Goal: Task Accomplishment & Management: Manage account settings

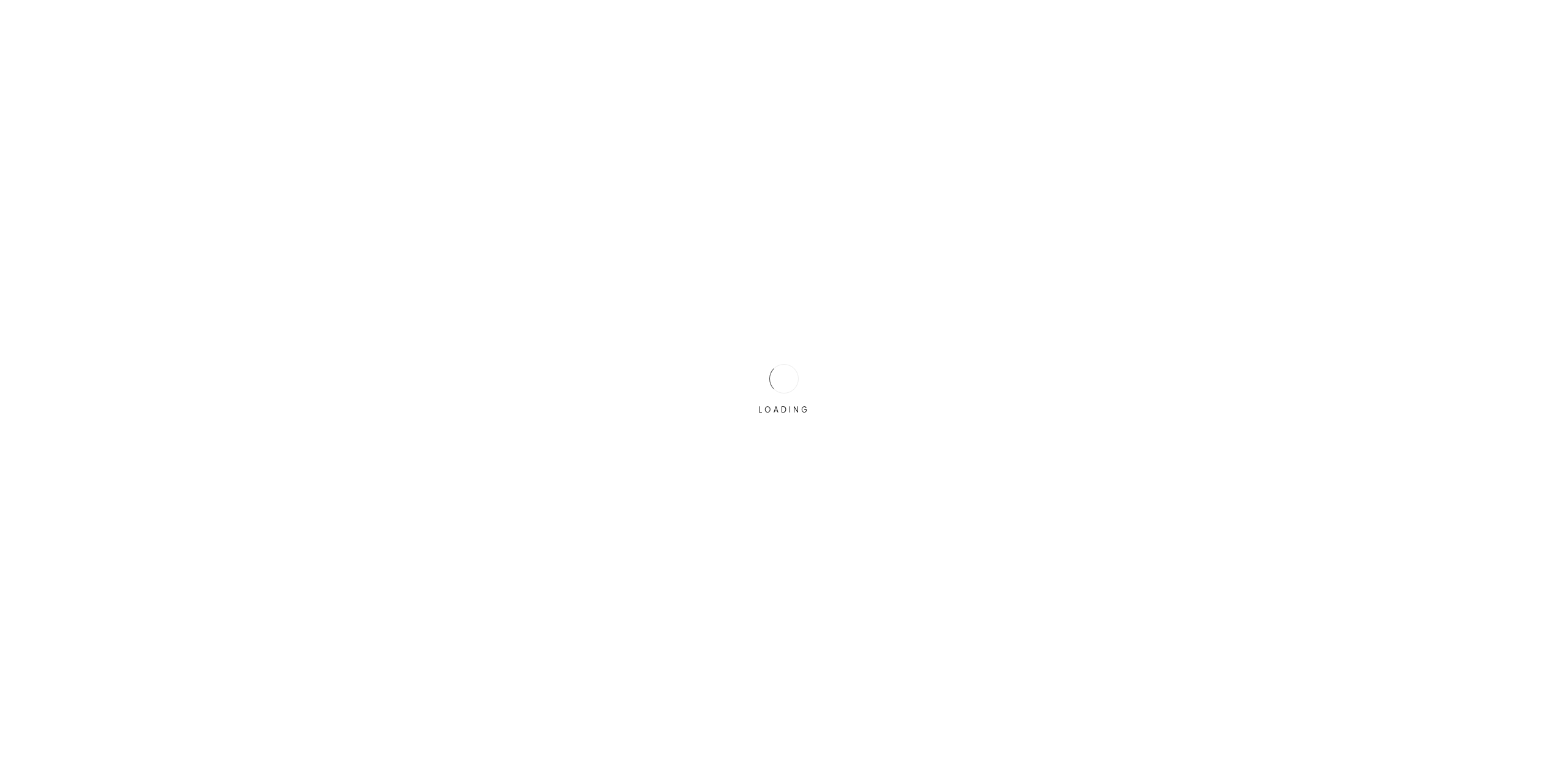
click at [766, 397] on div "LOADING" at bounding box center [783, 389] width 61 height 61
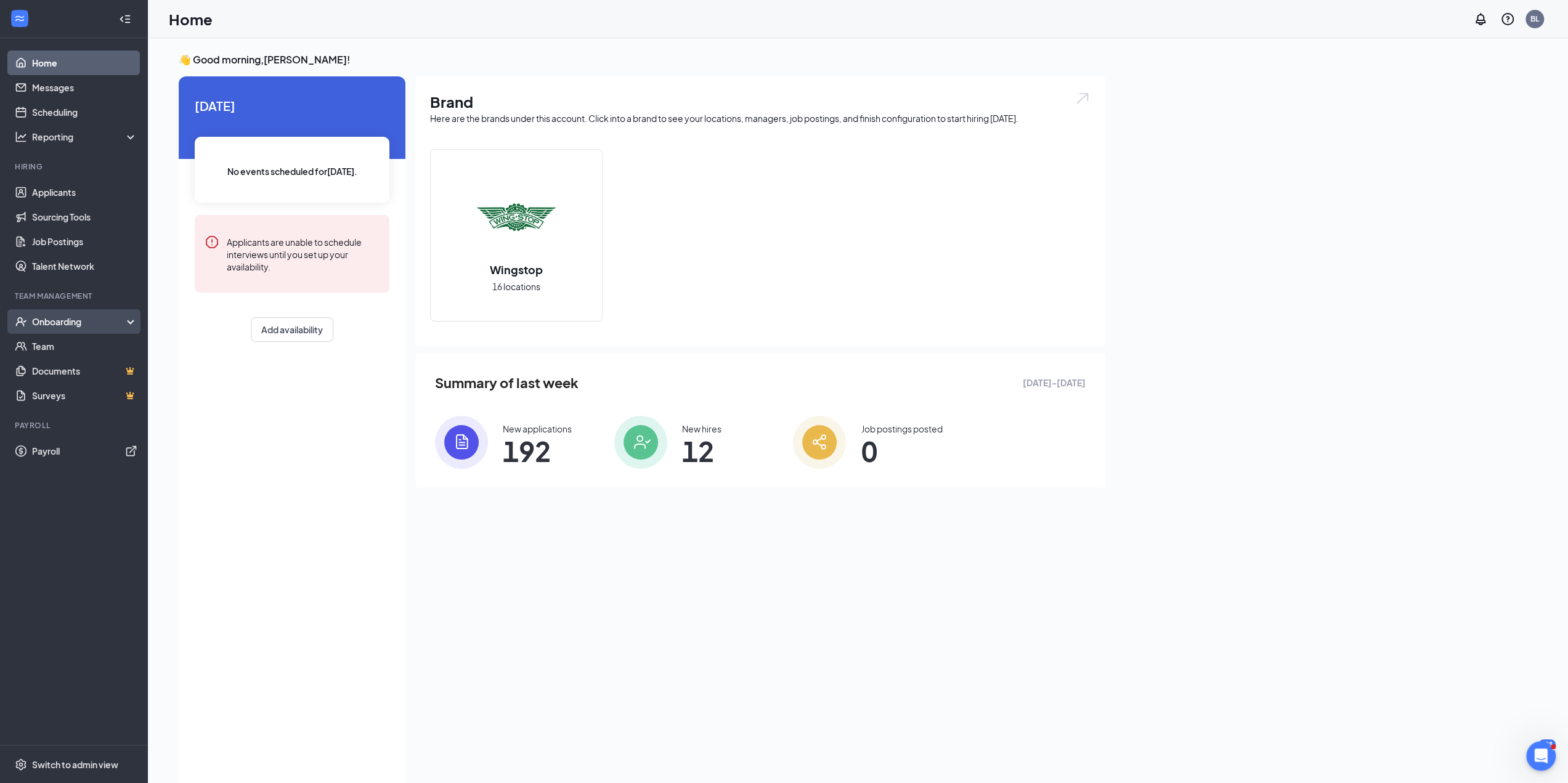
click at [45, 332] on div "Onboarding" at bounding box center [74, 321] width 148 height 24
click at [58, 357] on link "Overview" at bounding box center [84, 346] width 105 height 24
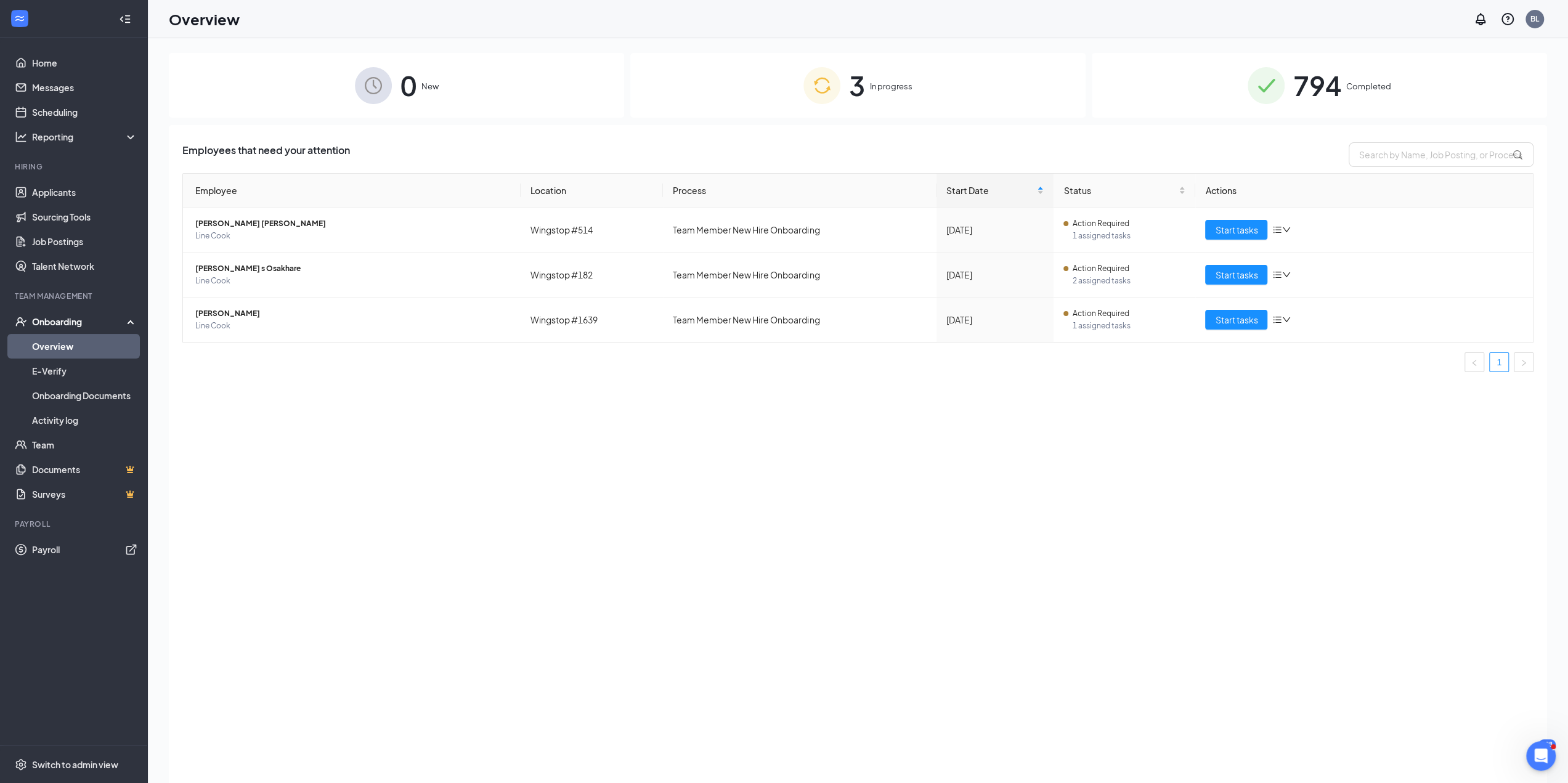
click at [845, 98] on div "3 In progress" at bounding box center [857, 85] width 455 height 64
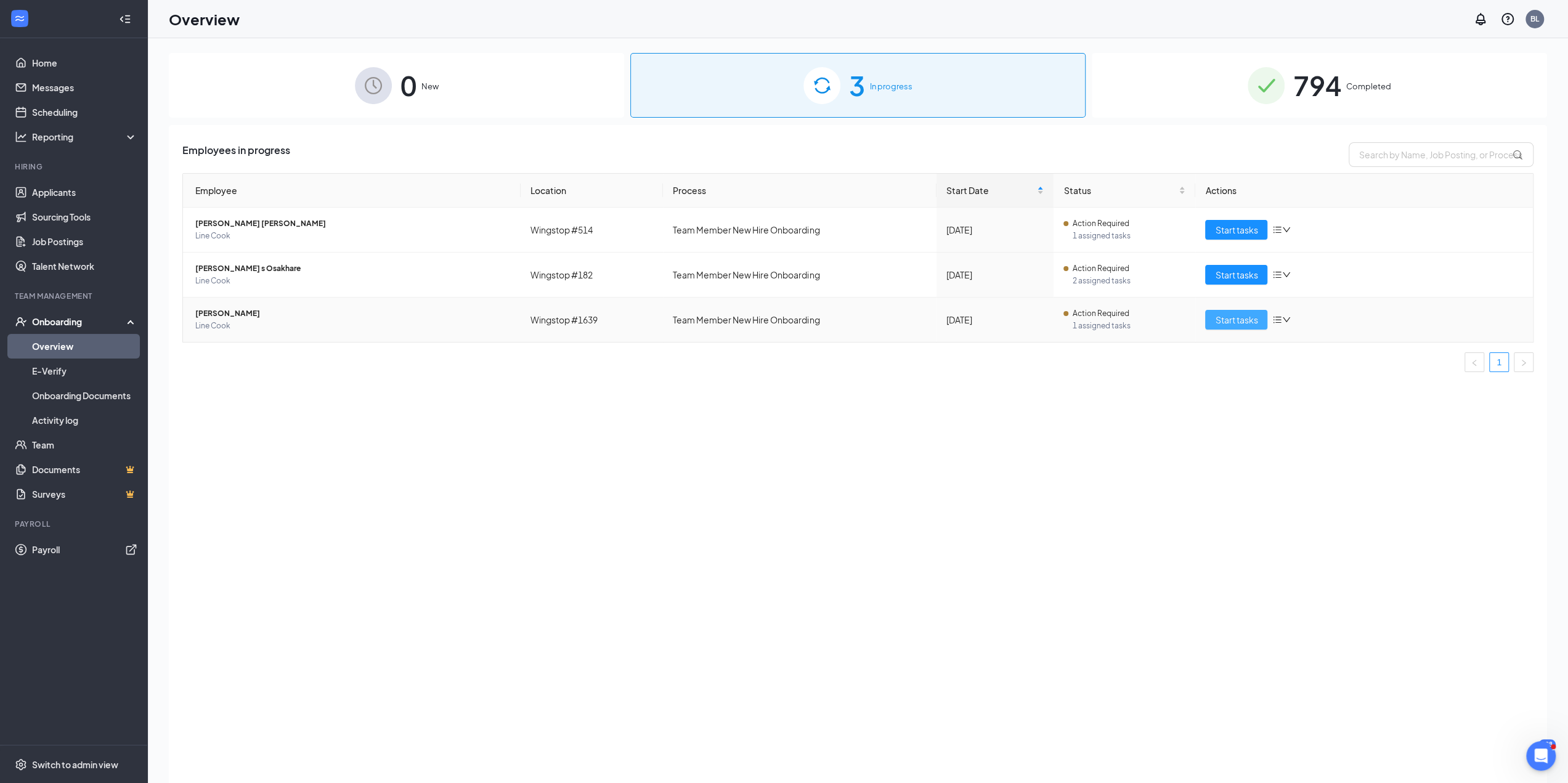
click at [1244, 319] on span "Start tasks" at bounding box center [1236, 319] width 43 height 14
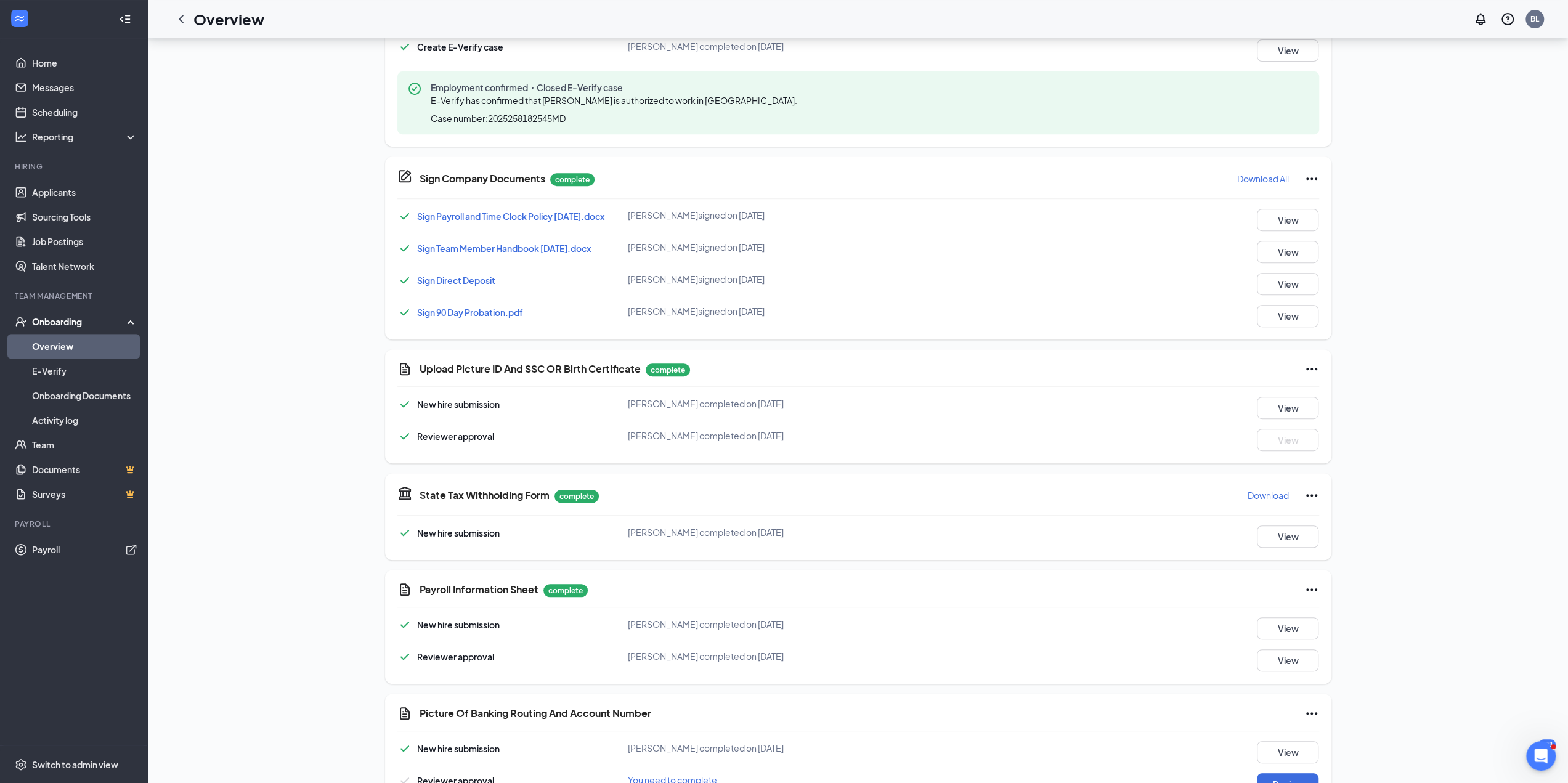
scroll to position [532, 0]
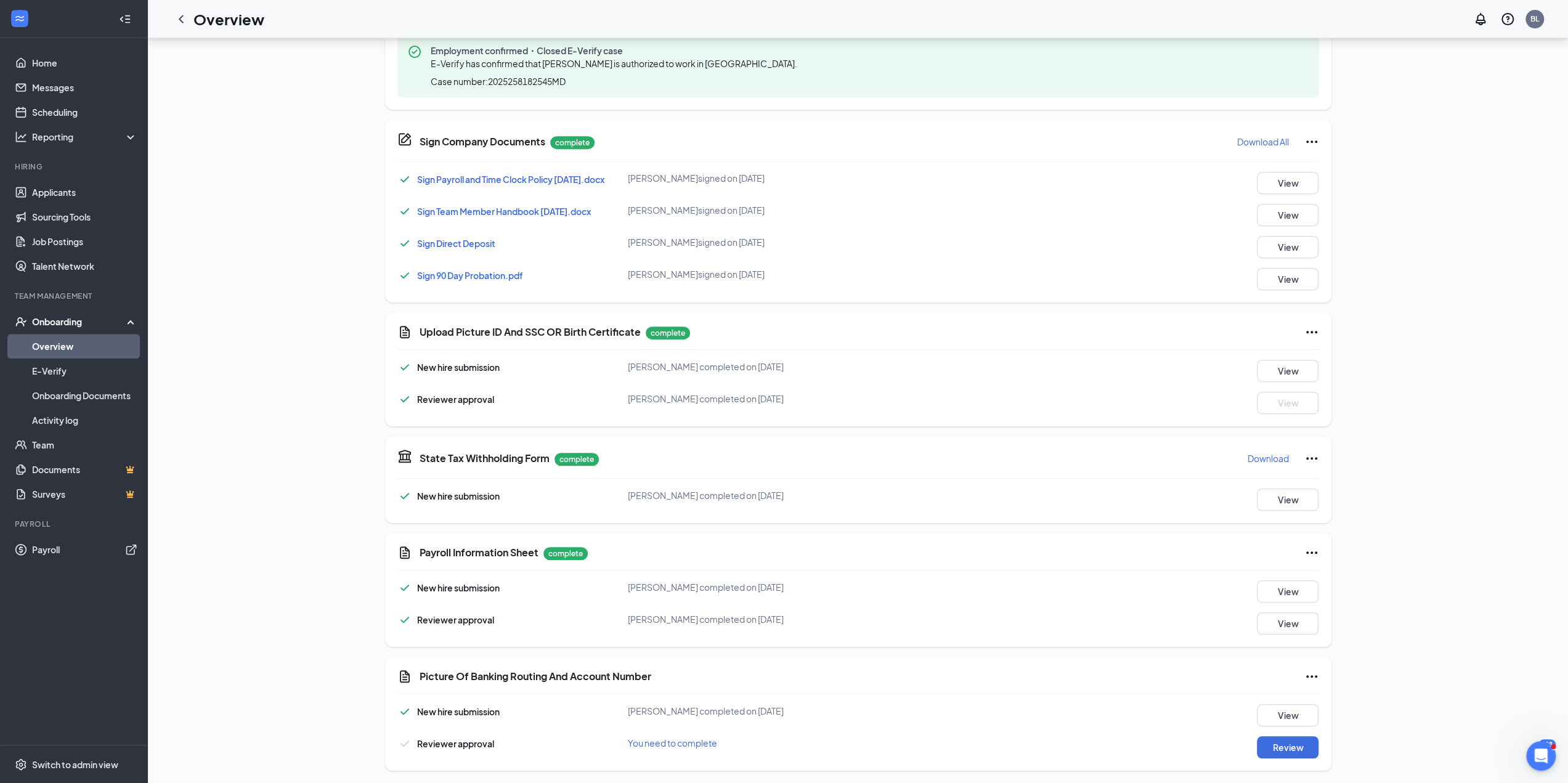
click at [1305, 257] on div "Sign Payroll and Time Clock Policy [DATE].[PERSON_NAME] signed on [DATE] View S…" at bounding box center [858, 230] width 922 height 118
click at [1301, 249] on button "View" at bounding box center [1287, 247] width 62 height 22
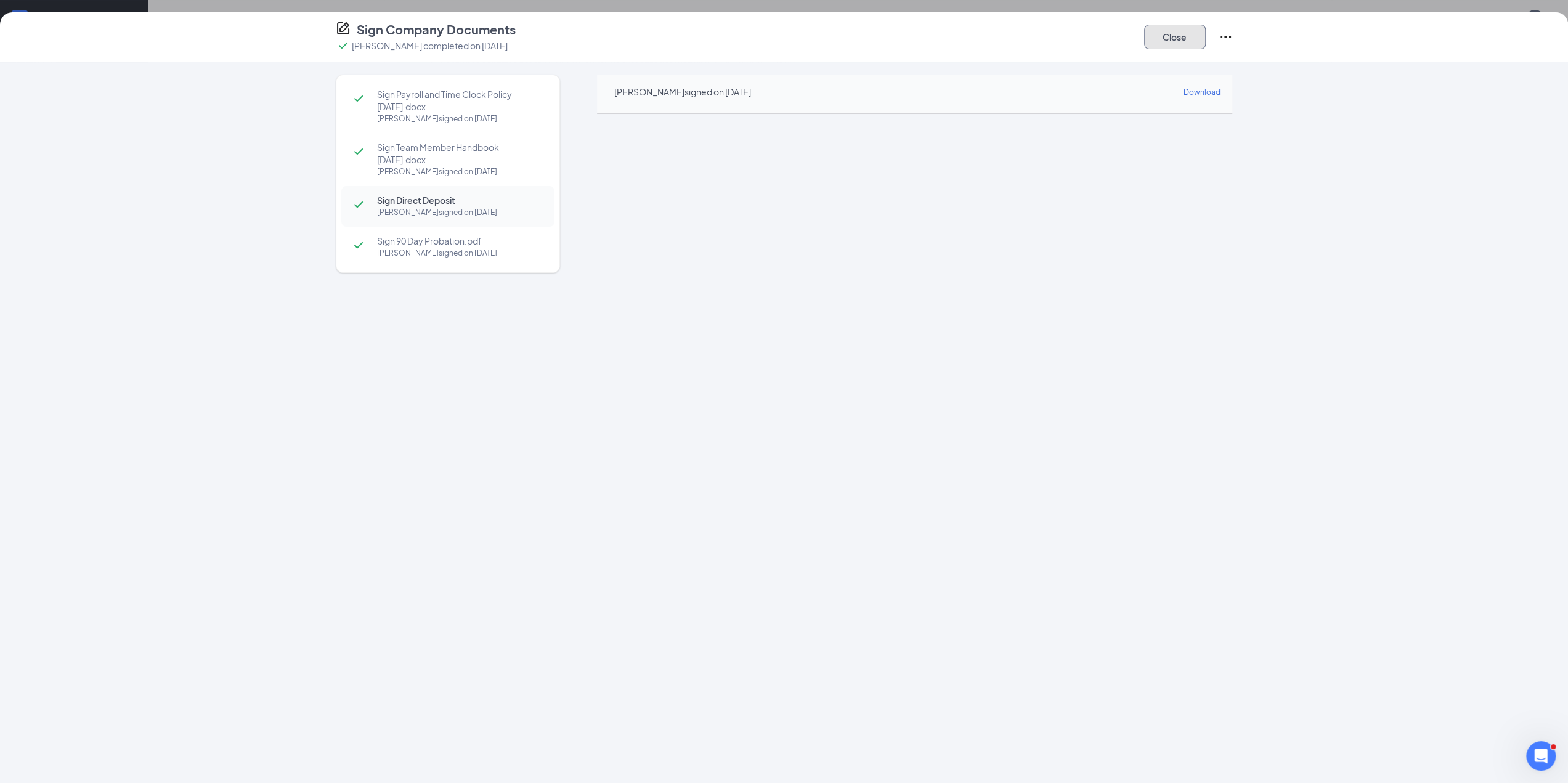
click at [1175, 47] on button "Close" at bounding box center [1175, 37] width 62 height 24
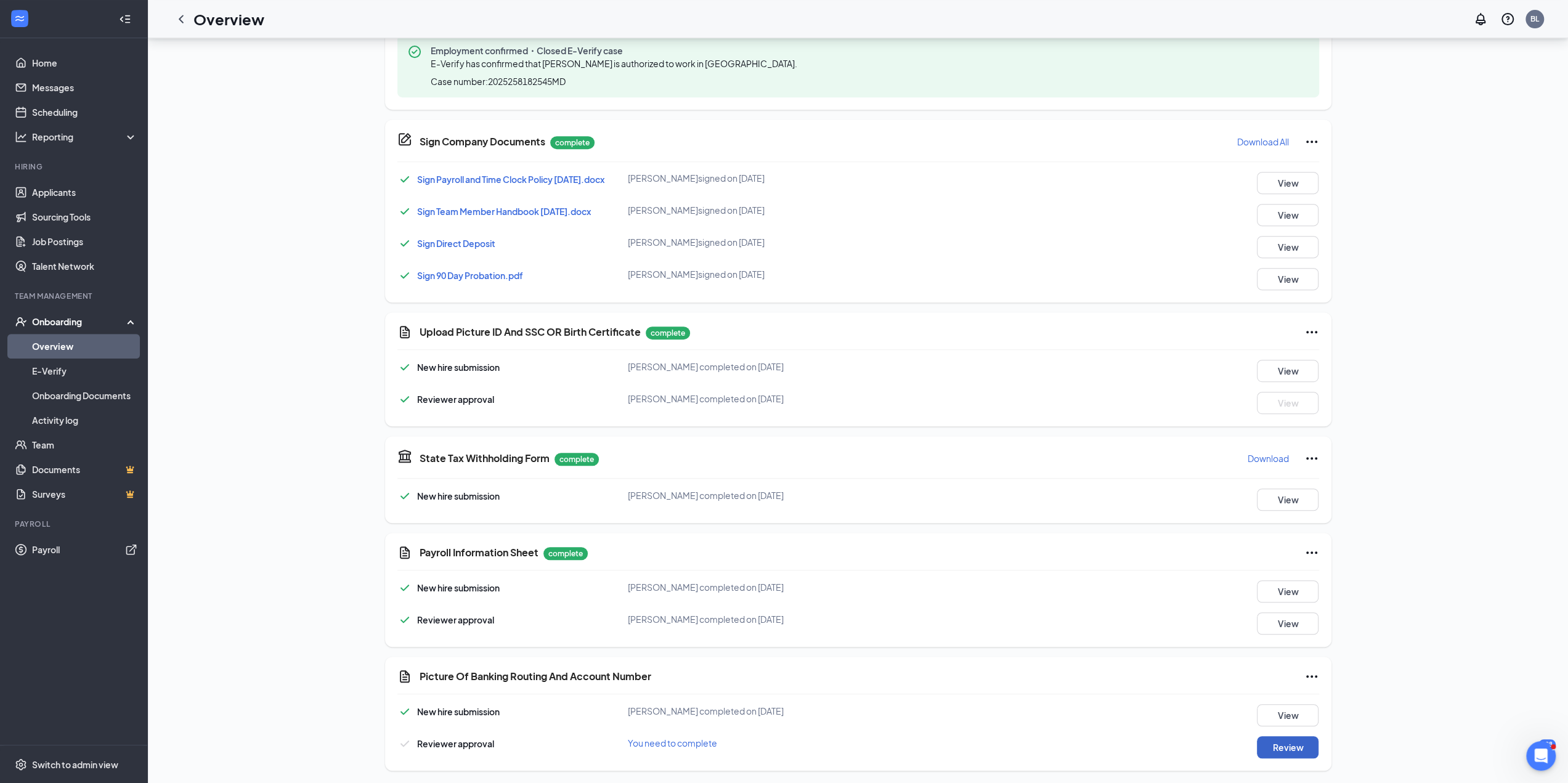
click at [1289, 740] on button "Review" at bounding box center [1287, 747] width 62 height 22
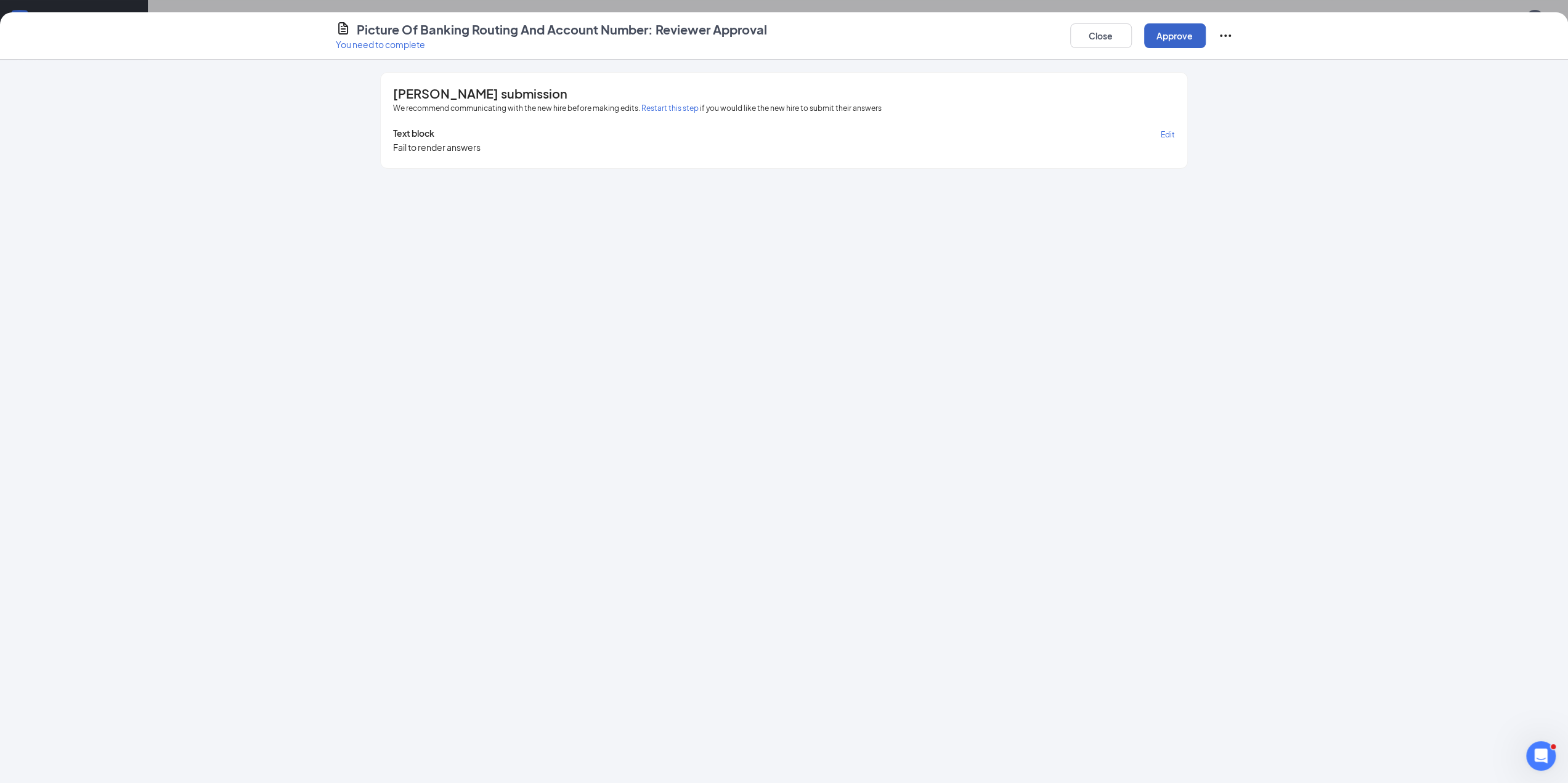
click at [1182, 28] on button "Approve" at bounding box center [1175, 36] width 62 height 24
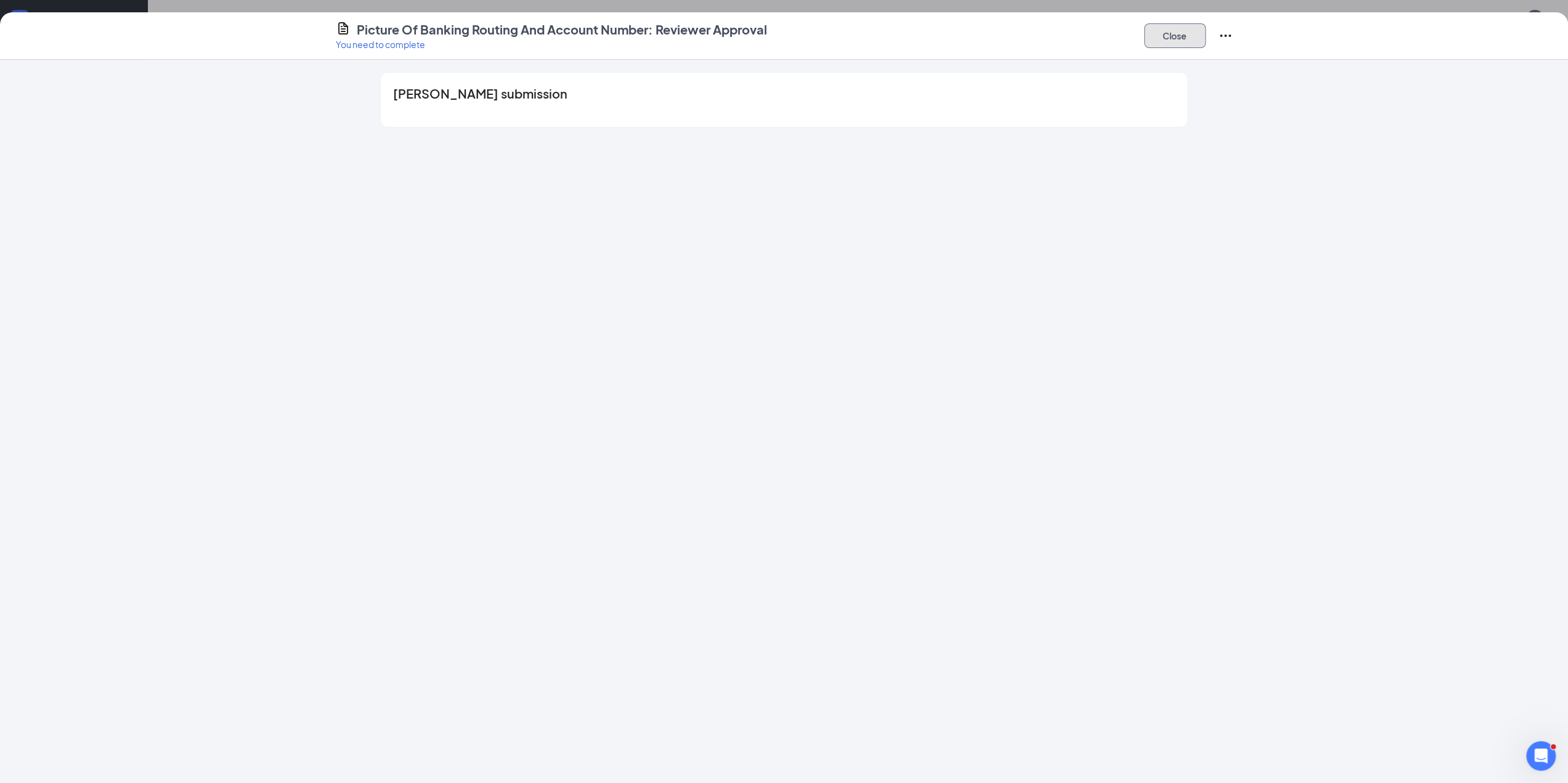
click at [1182, 28] on button "Close" at bounding box center [1175, 36] width 62 height 24
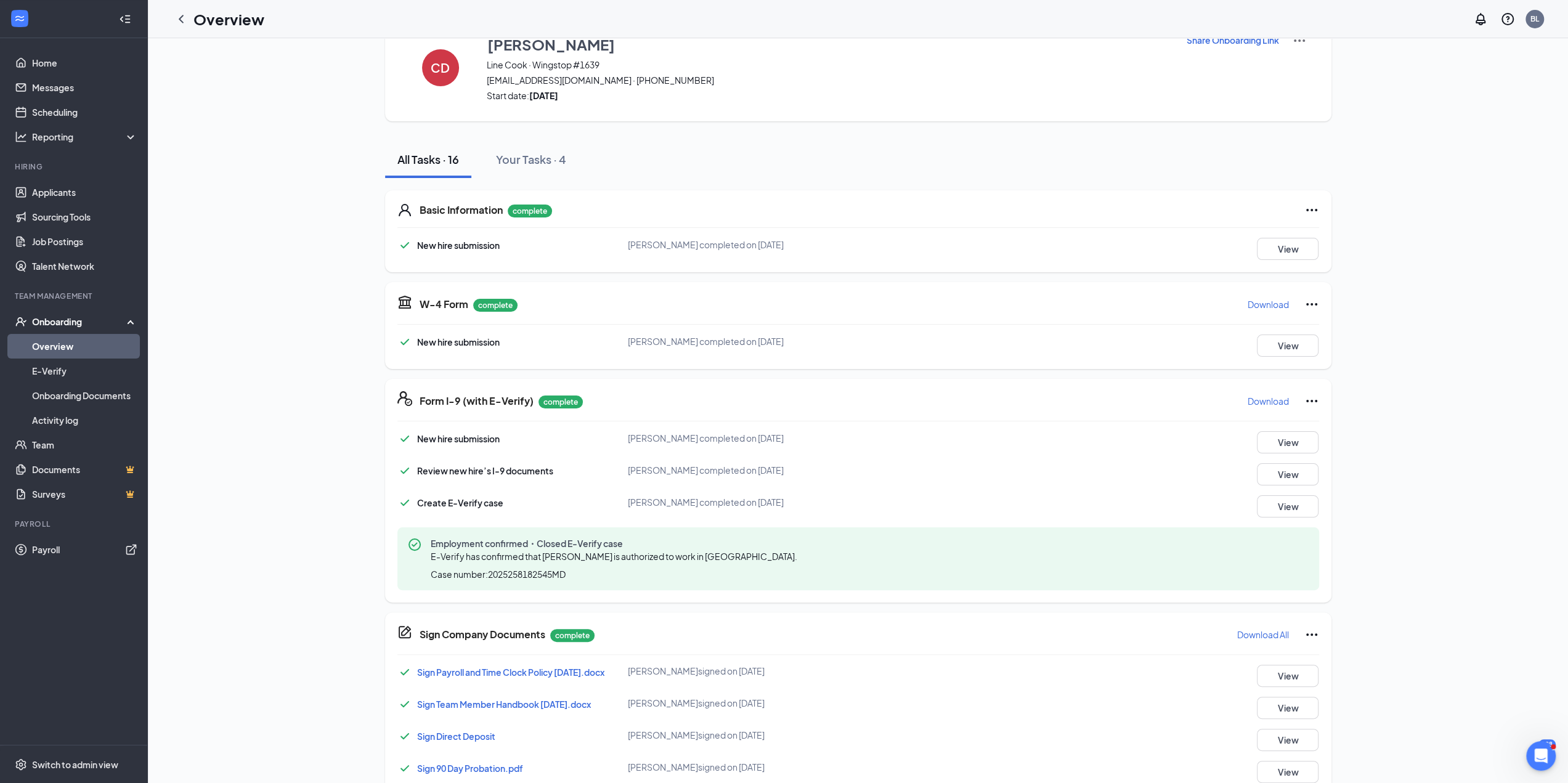
scroll to position [0, 0]
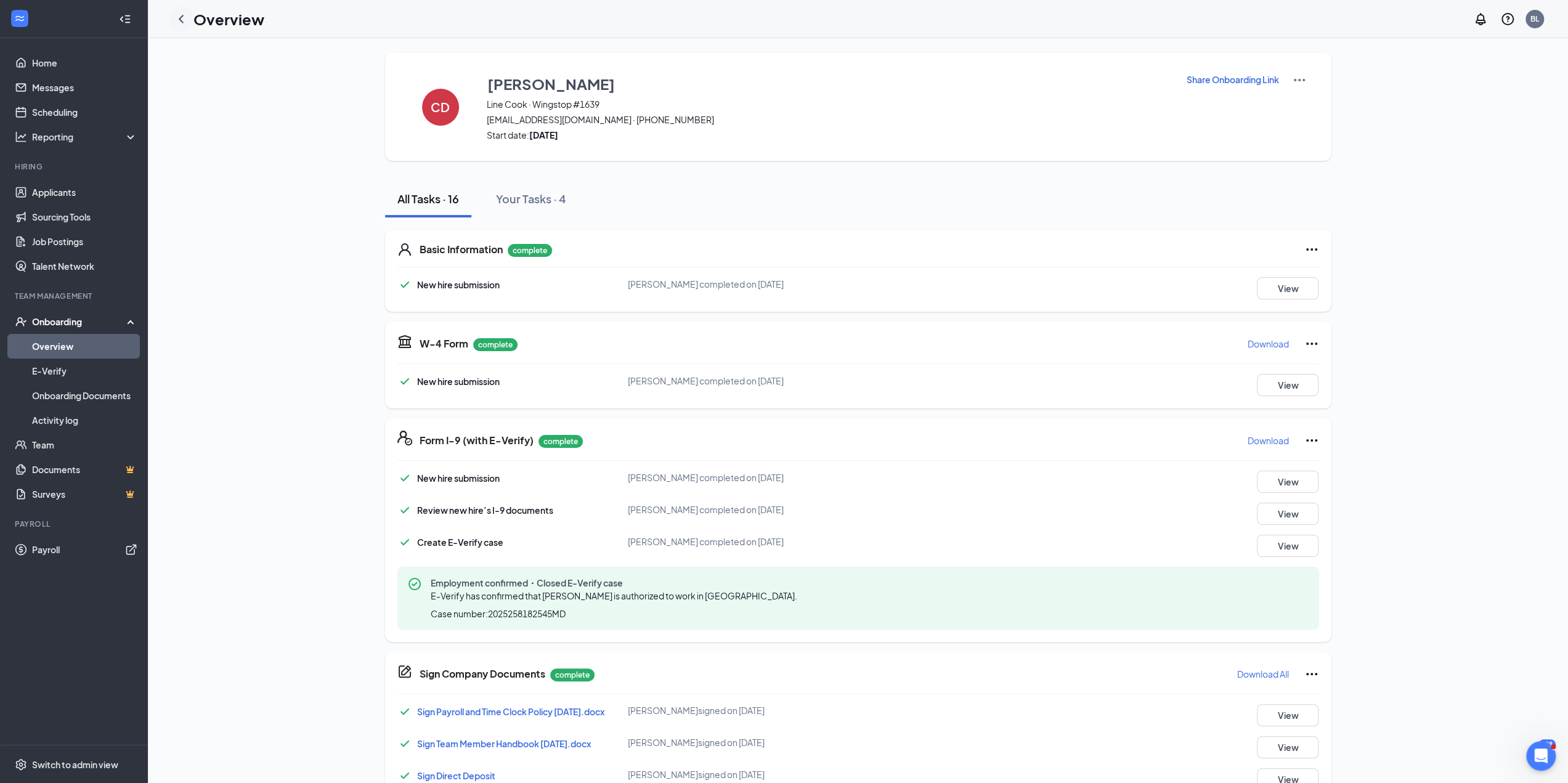
click at [184, 16] on icon "ChevronLeft" at bounding box center [181, 19] width 15 height 15
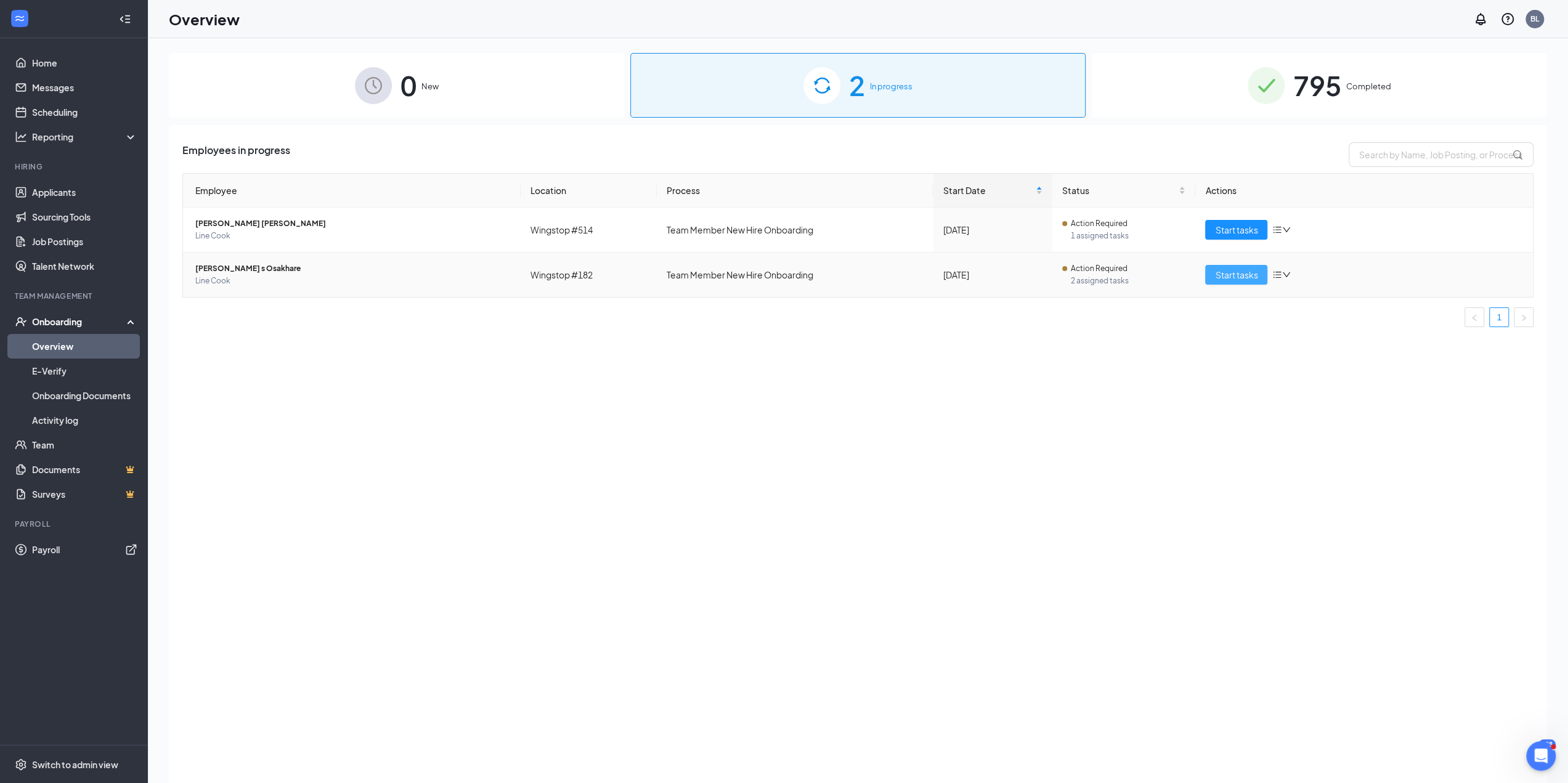
click at [1230, 277] on span "Start tasks" at bounding box center [1236, 275] width 43 height 14
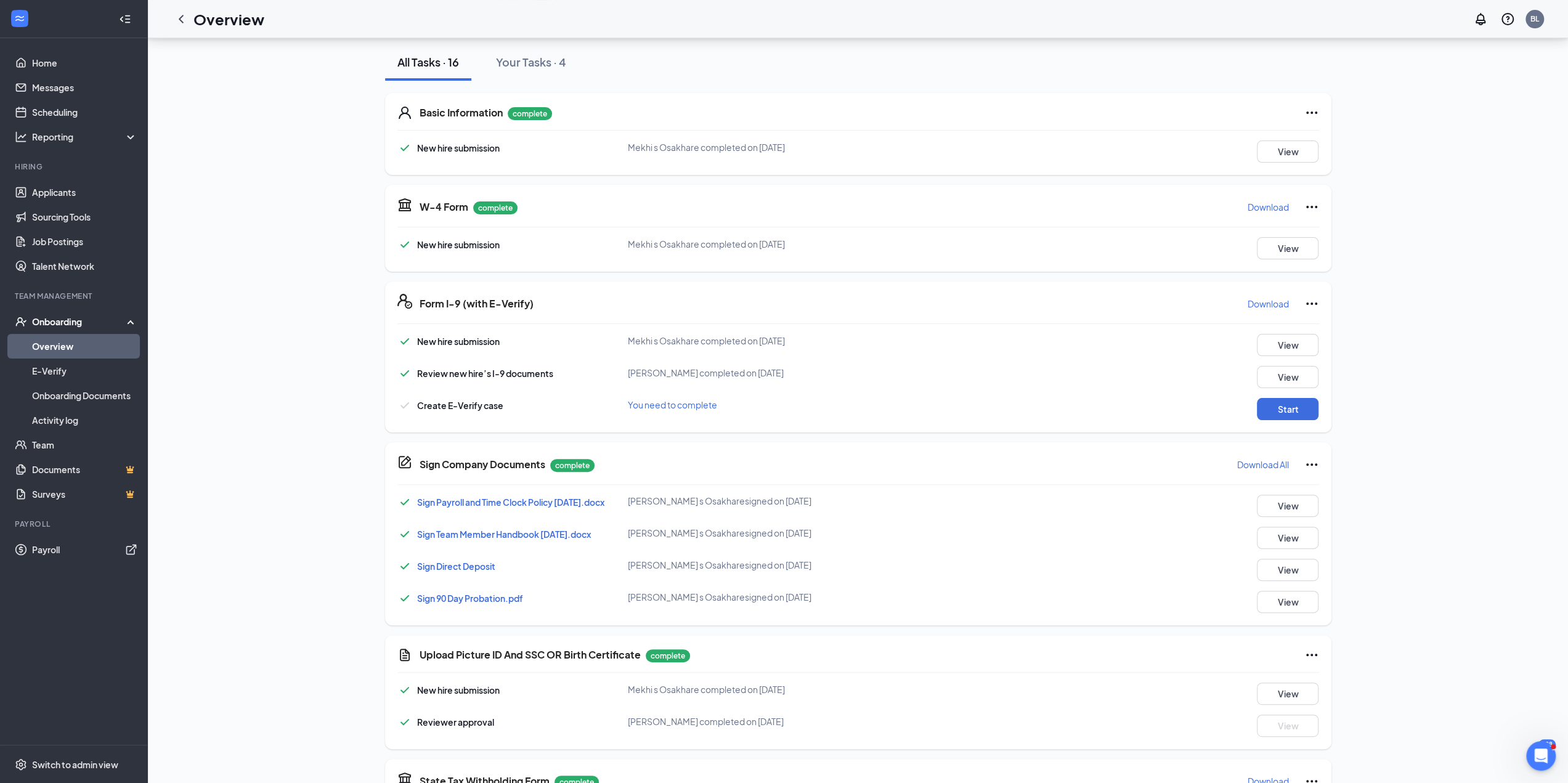
scroll to position [431, 0]
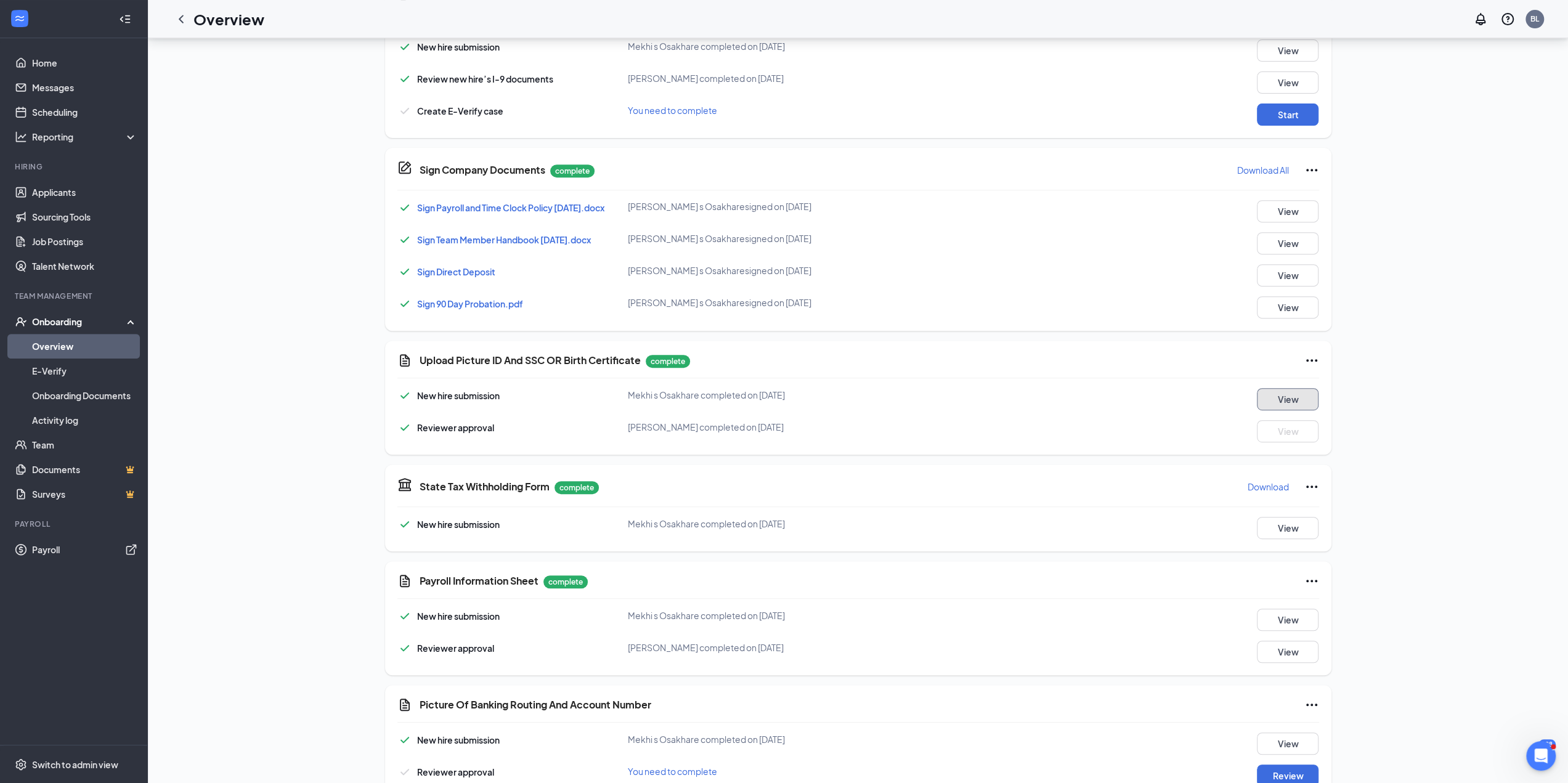
click at [1313, 405] on button "View" at bounding box center [1287, 399] width 62 height 22
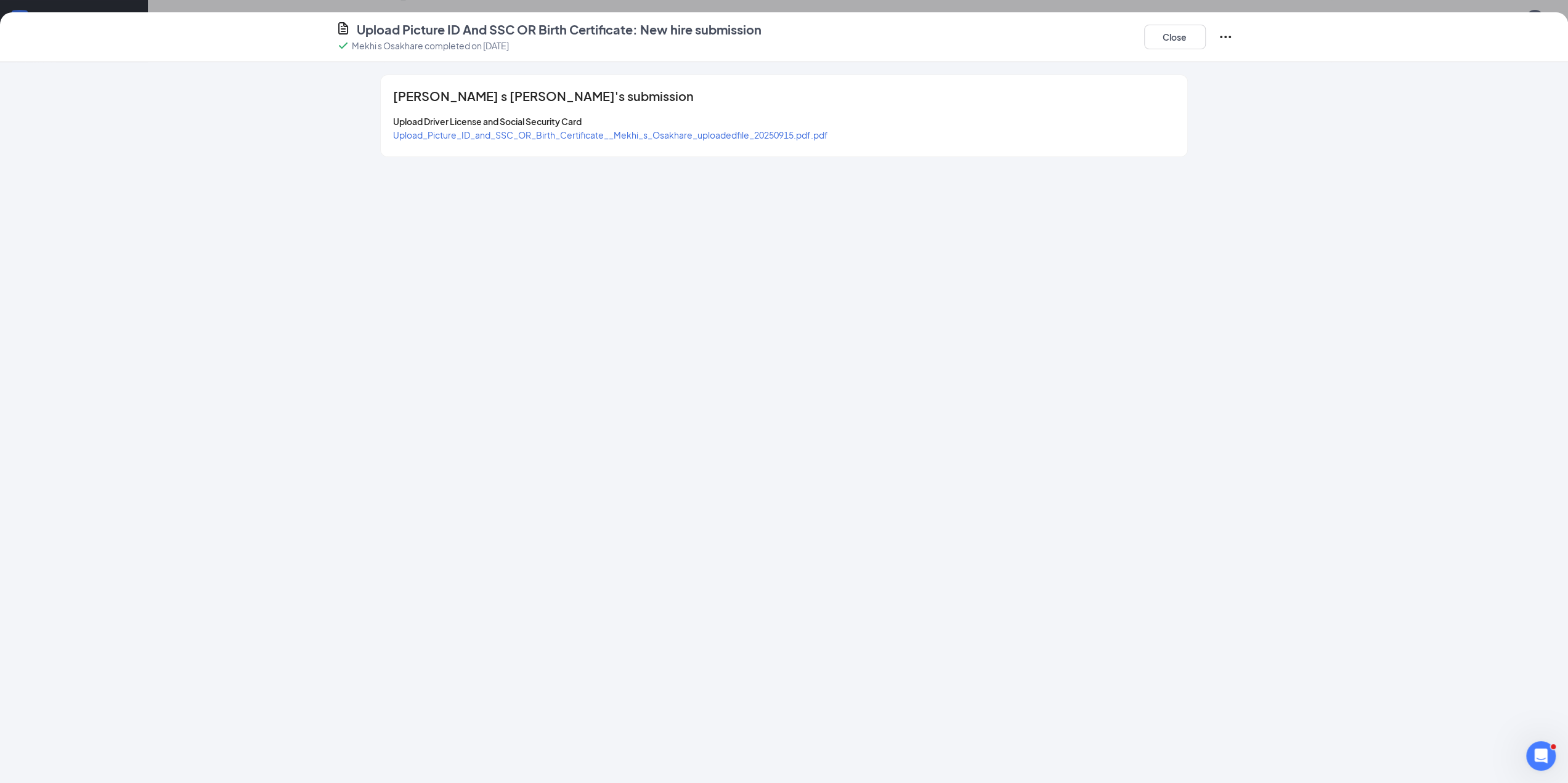
click at [661, 129] on span "Upload_Picture_ID_and_SSC_OR_Birth_Certificate__Mekhi_s_Osakhare_uploadedfile_2…" at bounding box center [610, 135] width 435 height 11
click at [1164, 44] on button "Close" at bounding box center [1175, 37] width 62 height 24
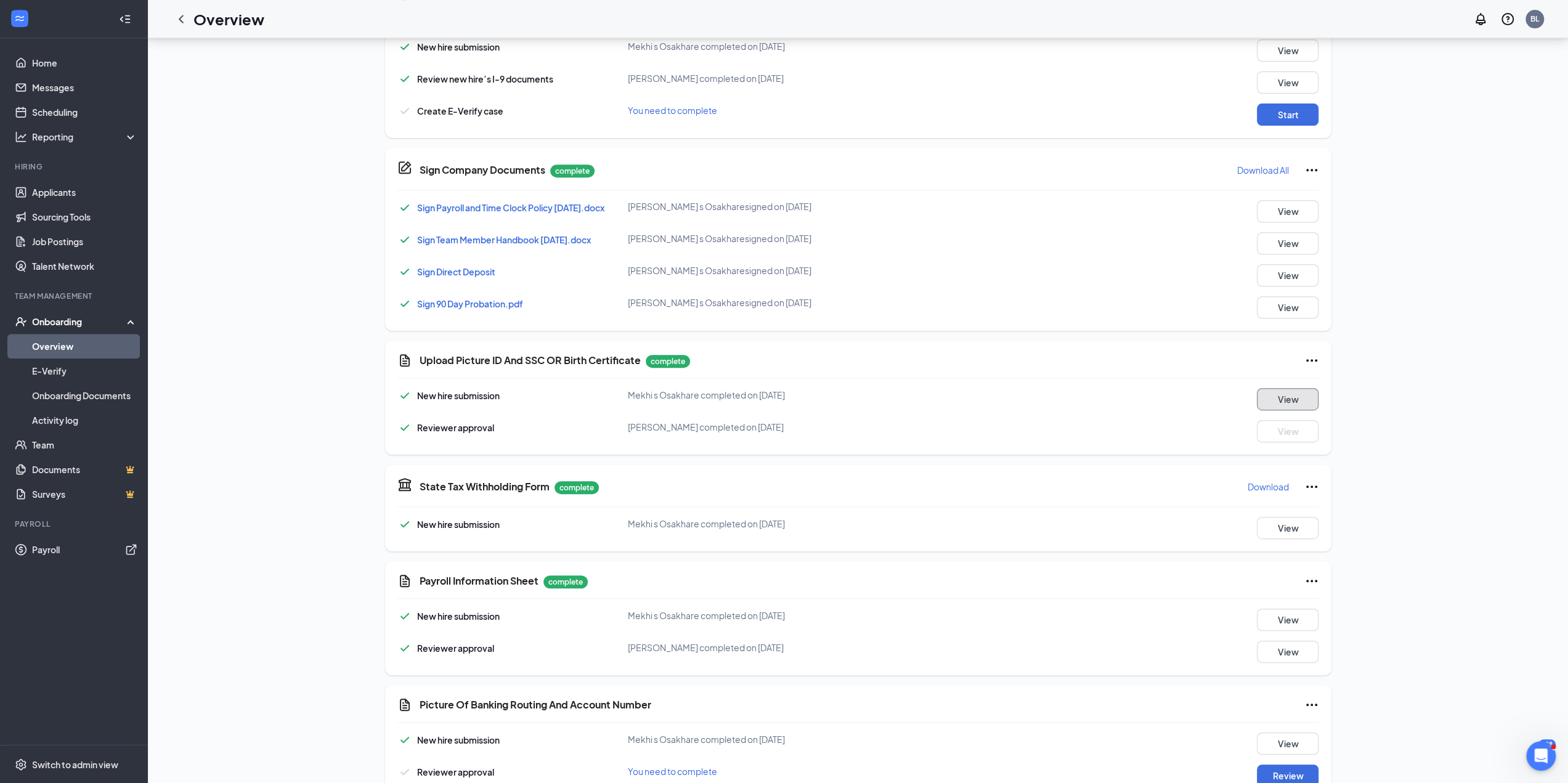
scroll to position [62, 0]
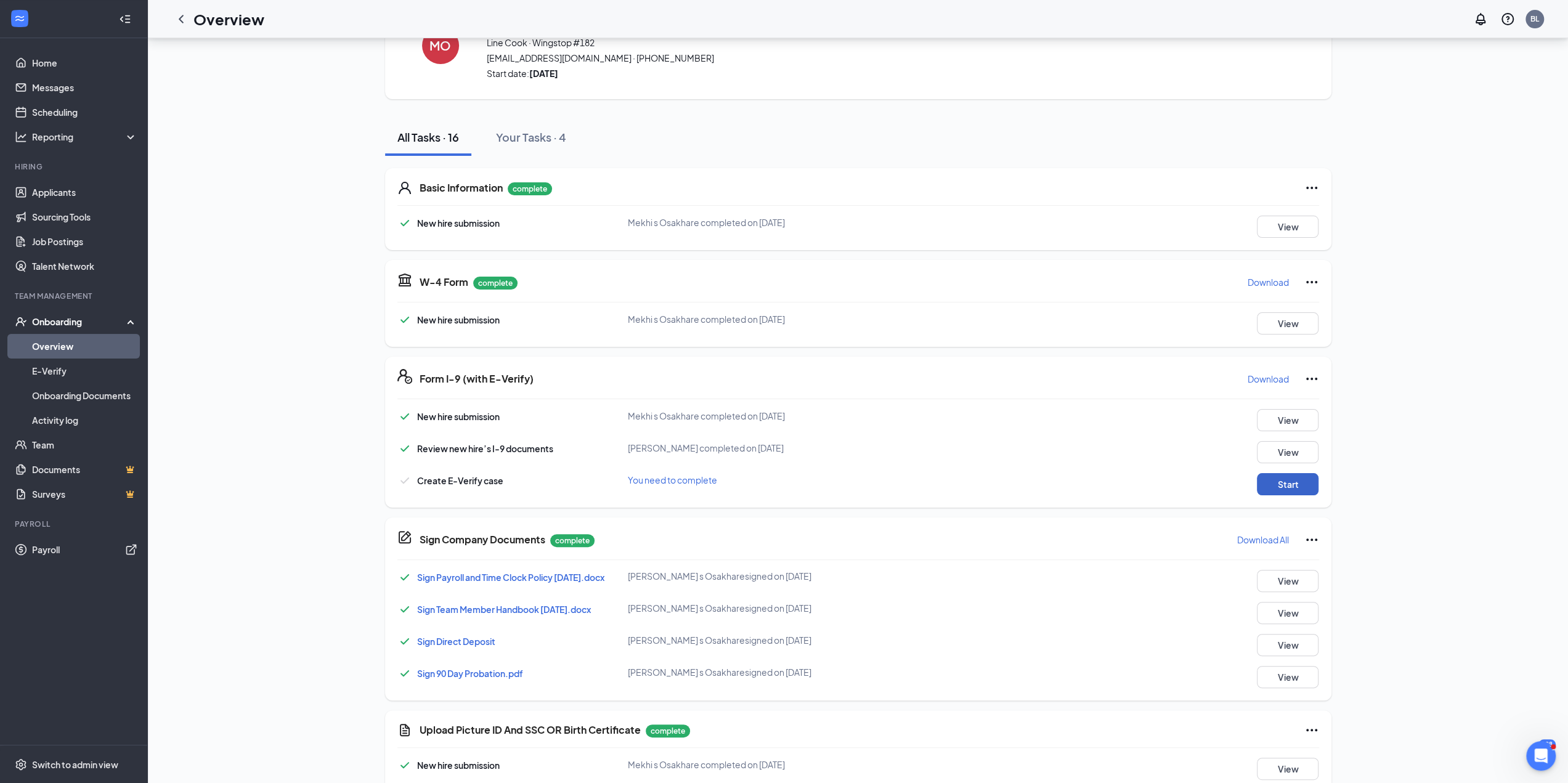
click at [1291, 485] on button "Start" at bounding box center [1287, 484] width 62 height 22
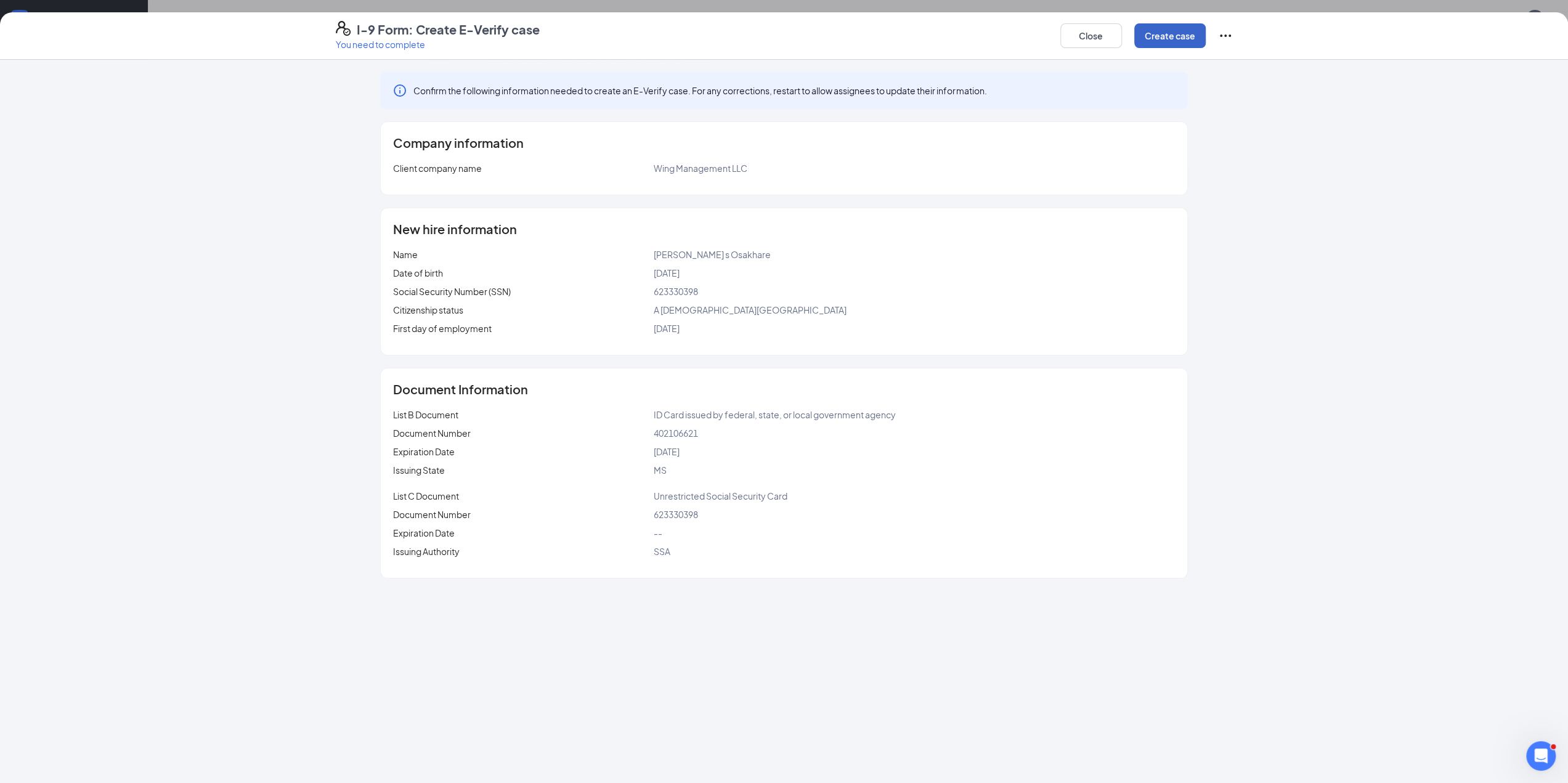
click at [1160, 45] on button "Create case" at bounding box center [1169, 36] width 71 height 24
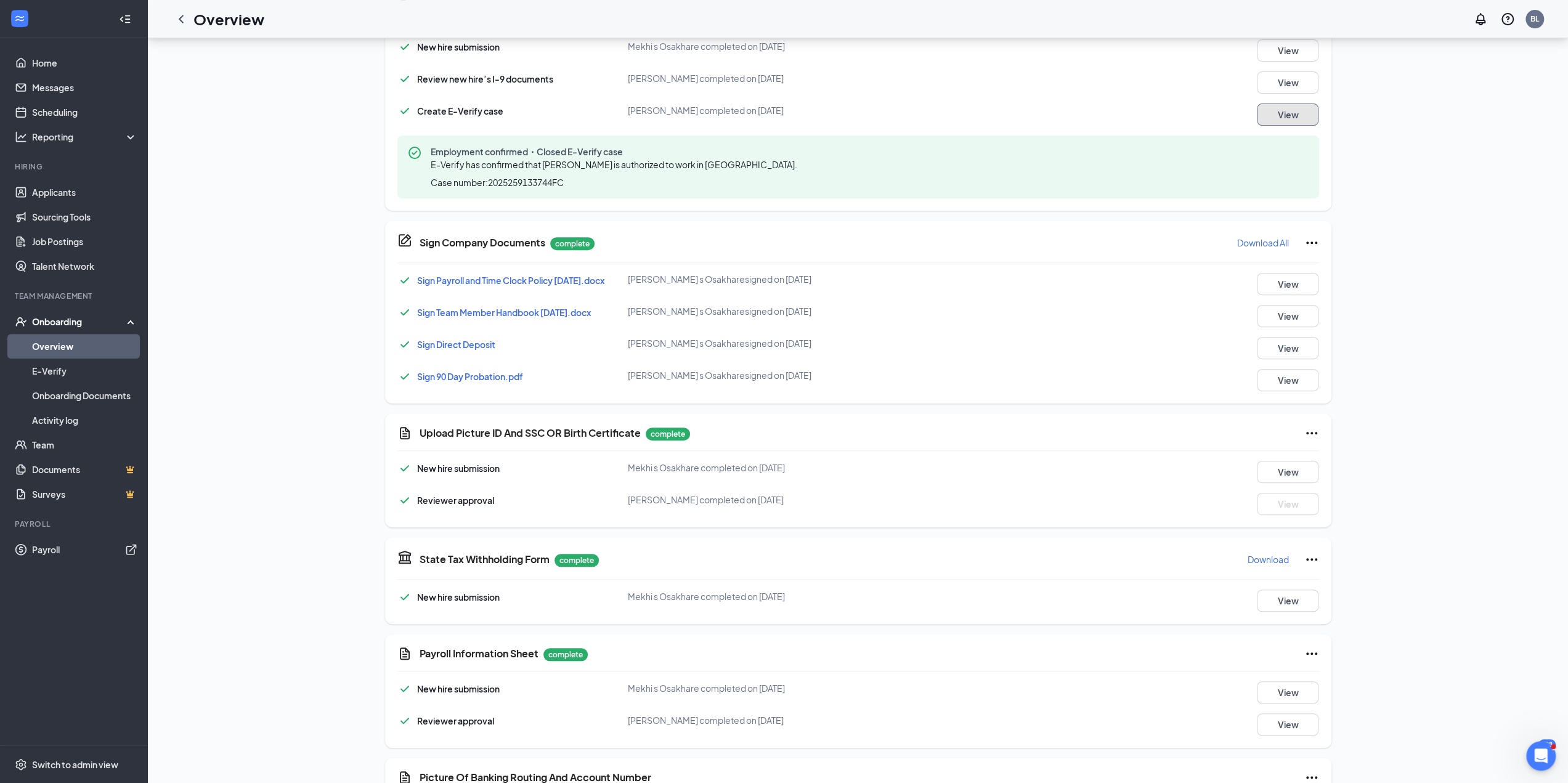
scroll to position [532, 0]
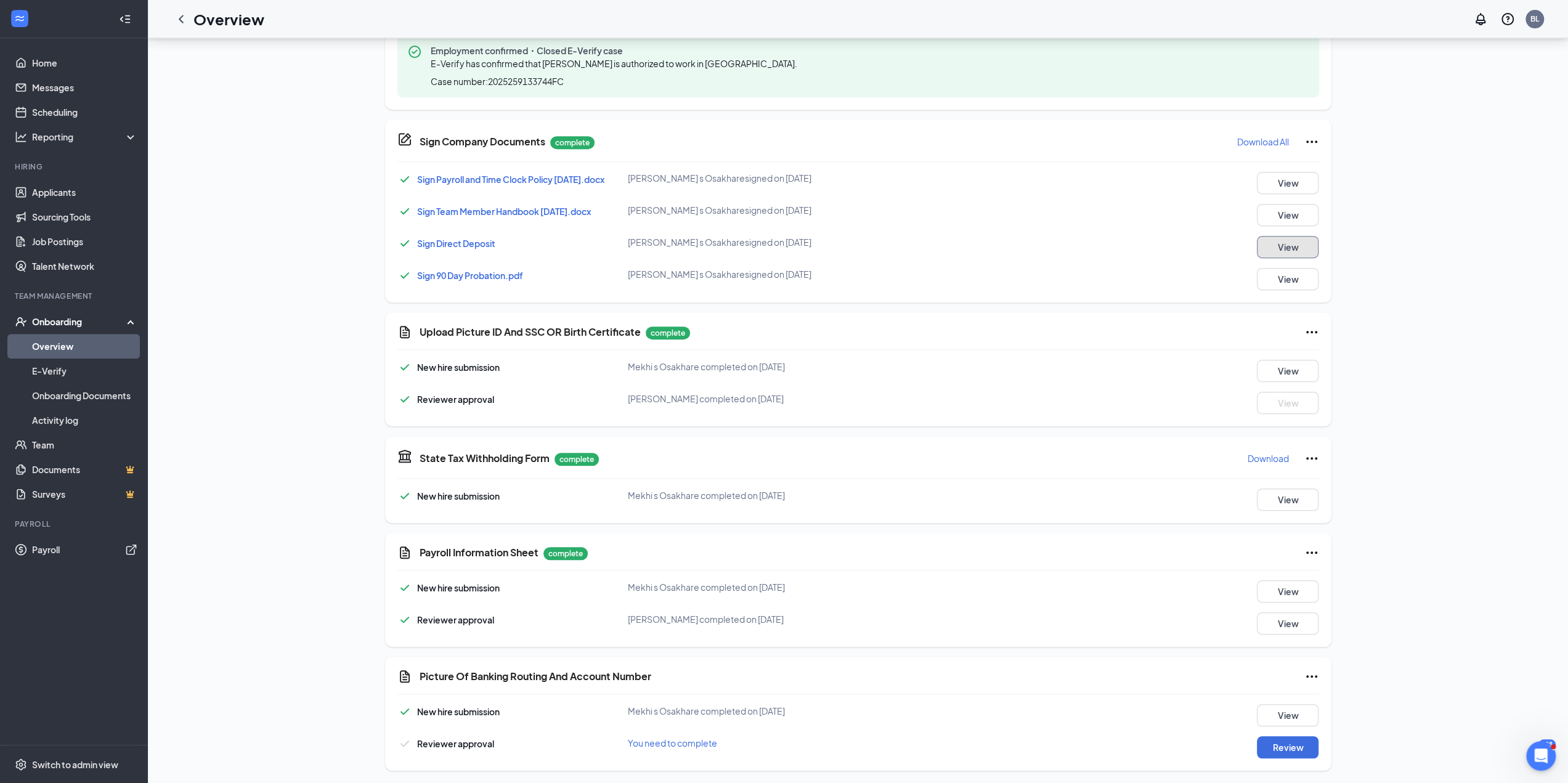
click at [1259, 242] on button "View" at bounding box center [1287, 247] width 62 height 22
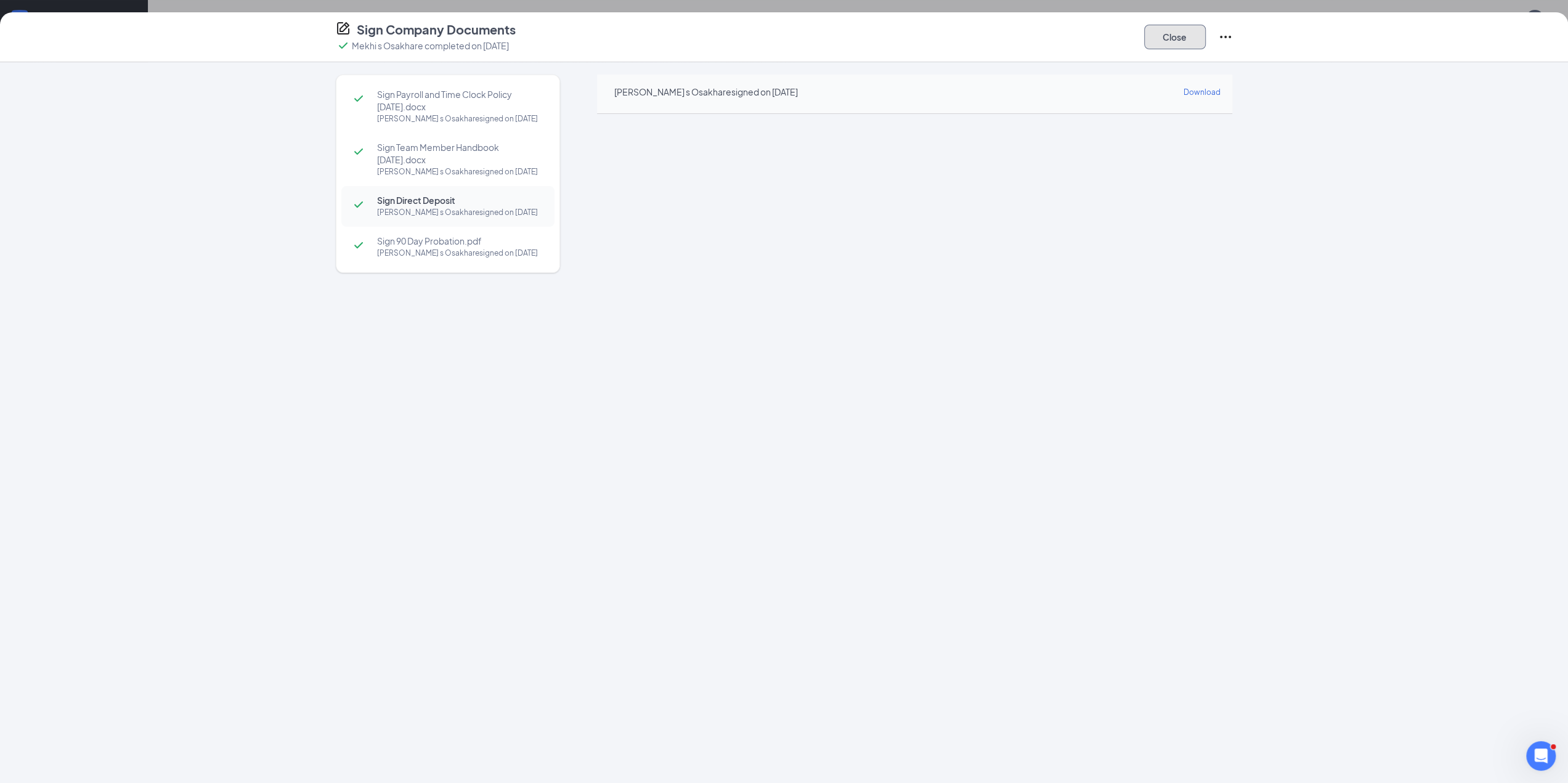
click at [1158, 38] on button "Close" at bounding box center [1175, 37] width 62 height 24
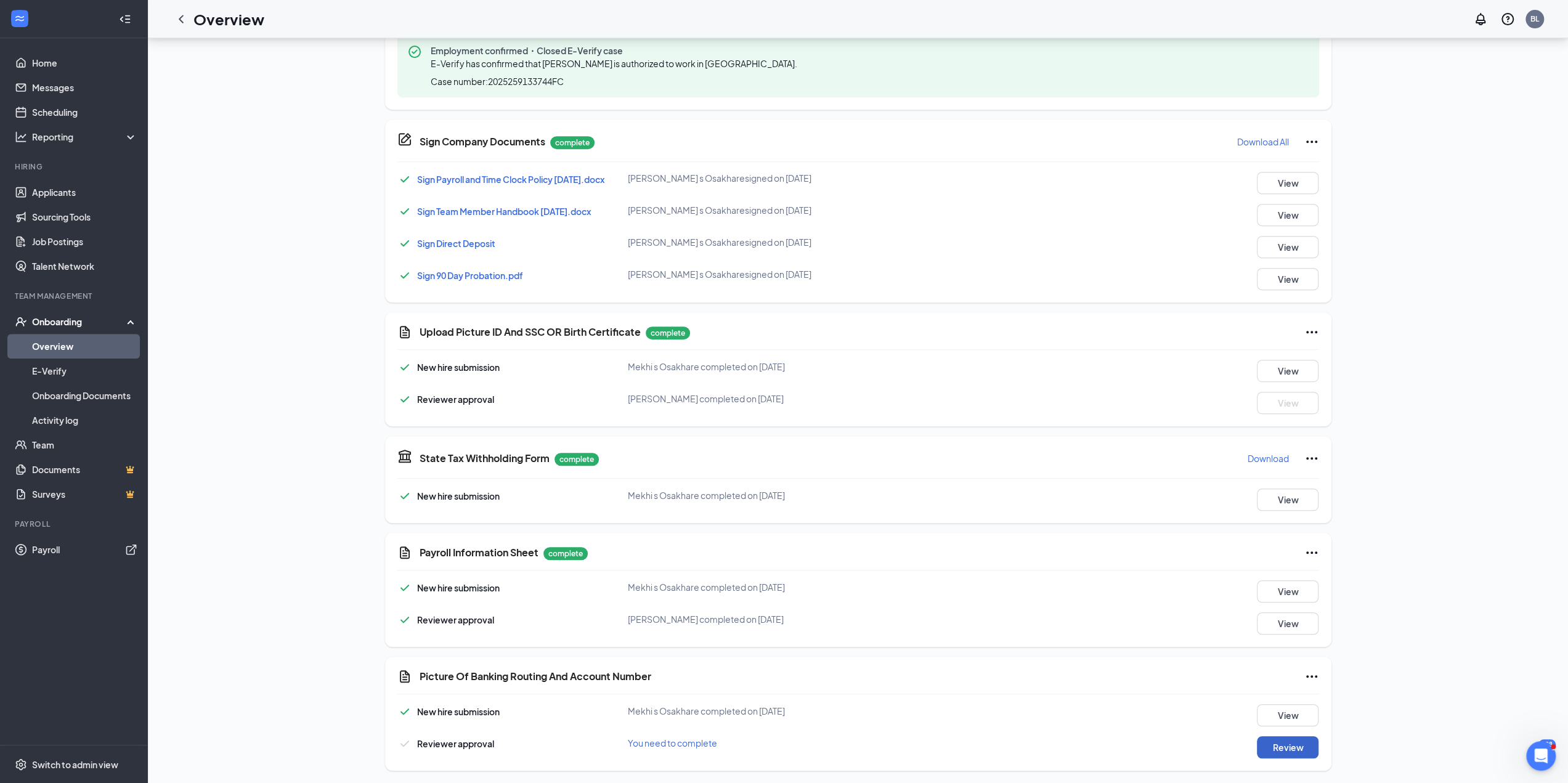
click at [1278, 748] on button "Review" at bounding box center [1287, 747] width 62 height 22
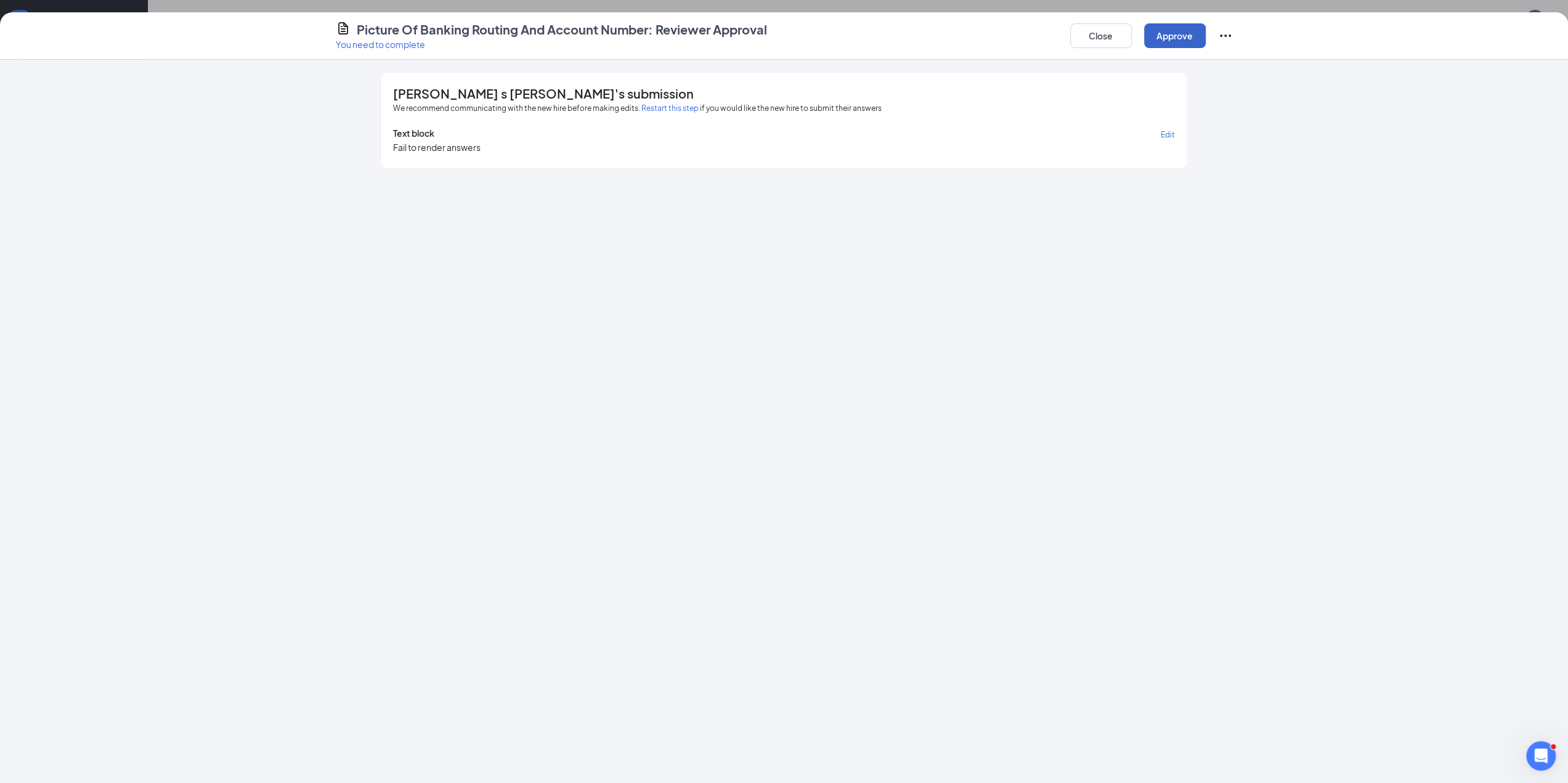
click at [1152, 40] on button "Approve" at bounding box center [1175, 36] width 62 height 24
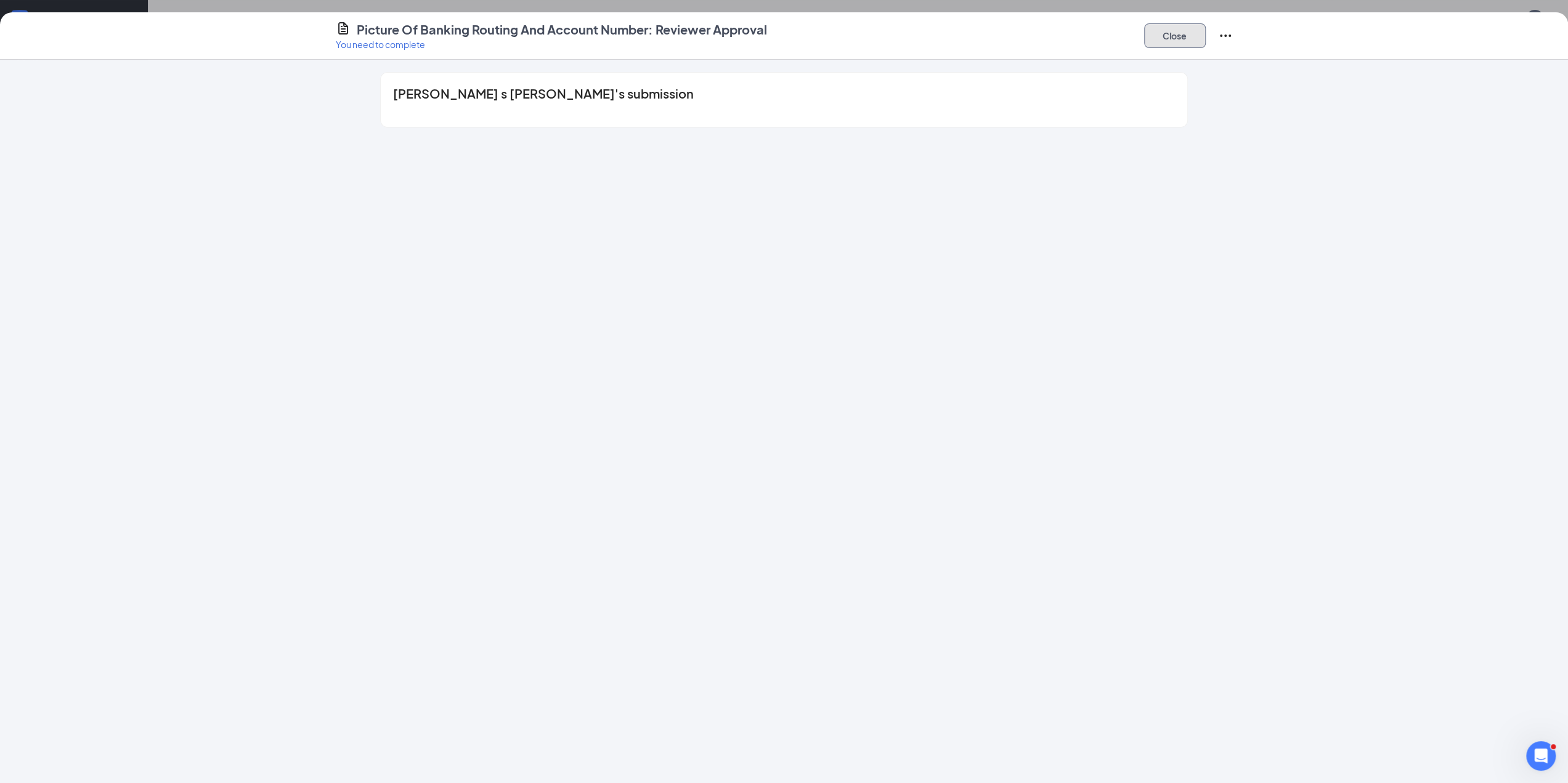
click at [1152, 40] on button "Close" at bounding box center [1175, 36] width 62 height 24
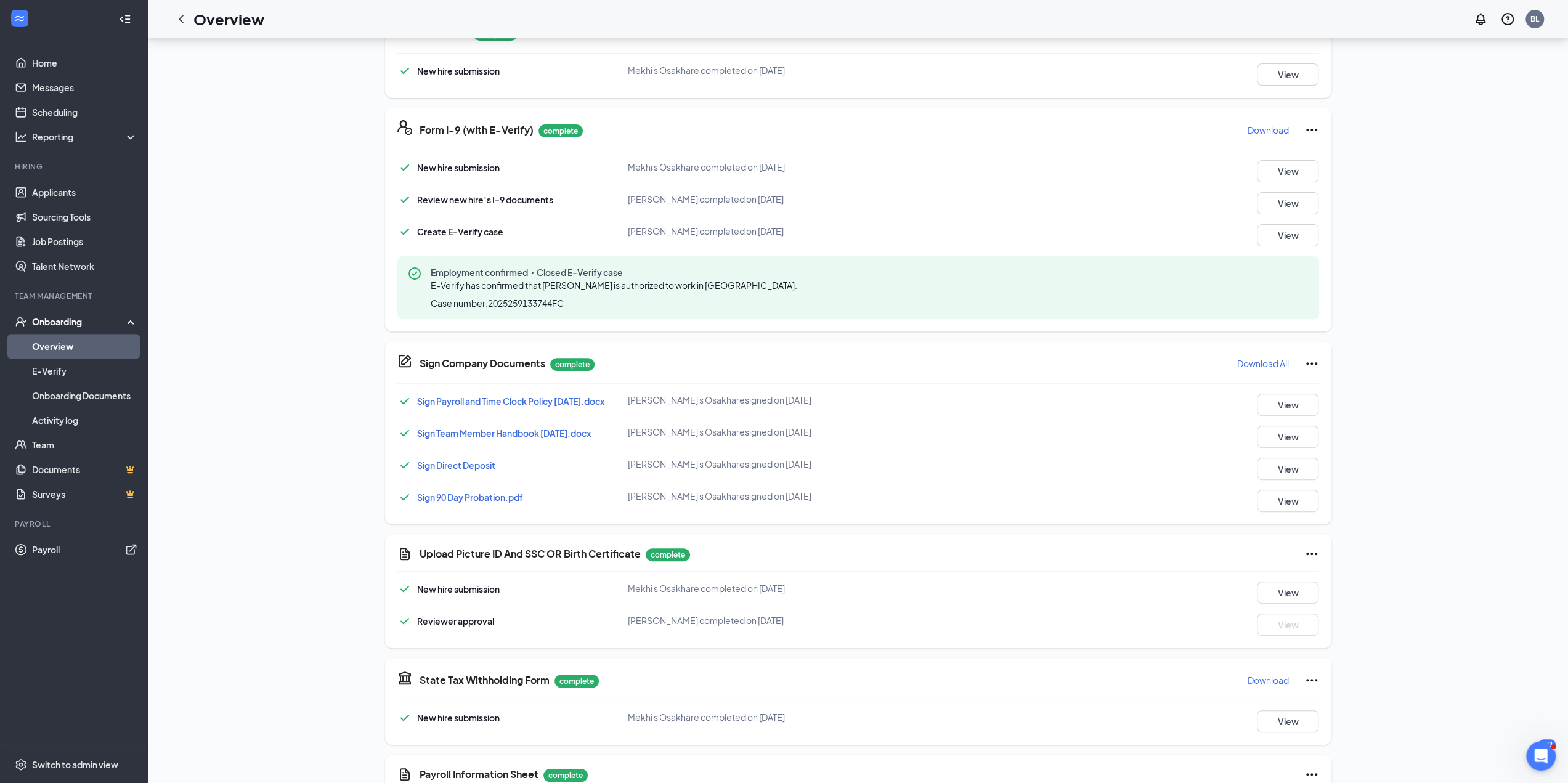
scroll to position [39, 0]
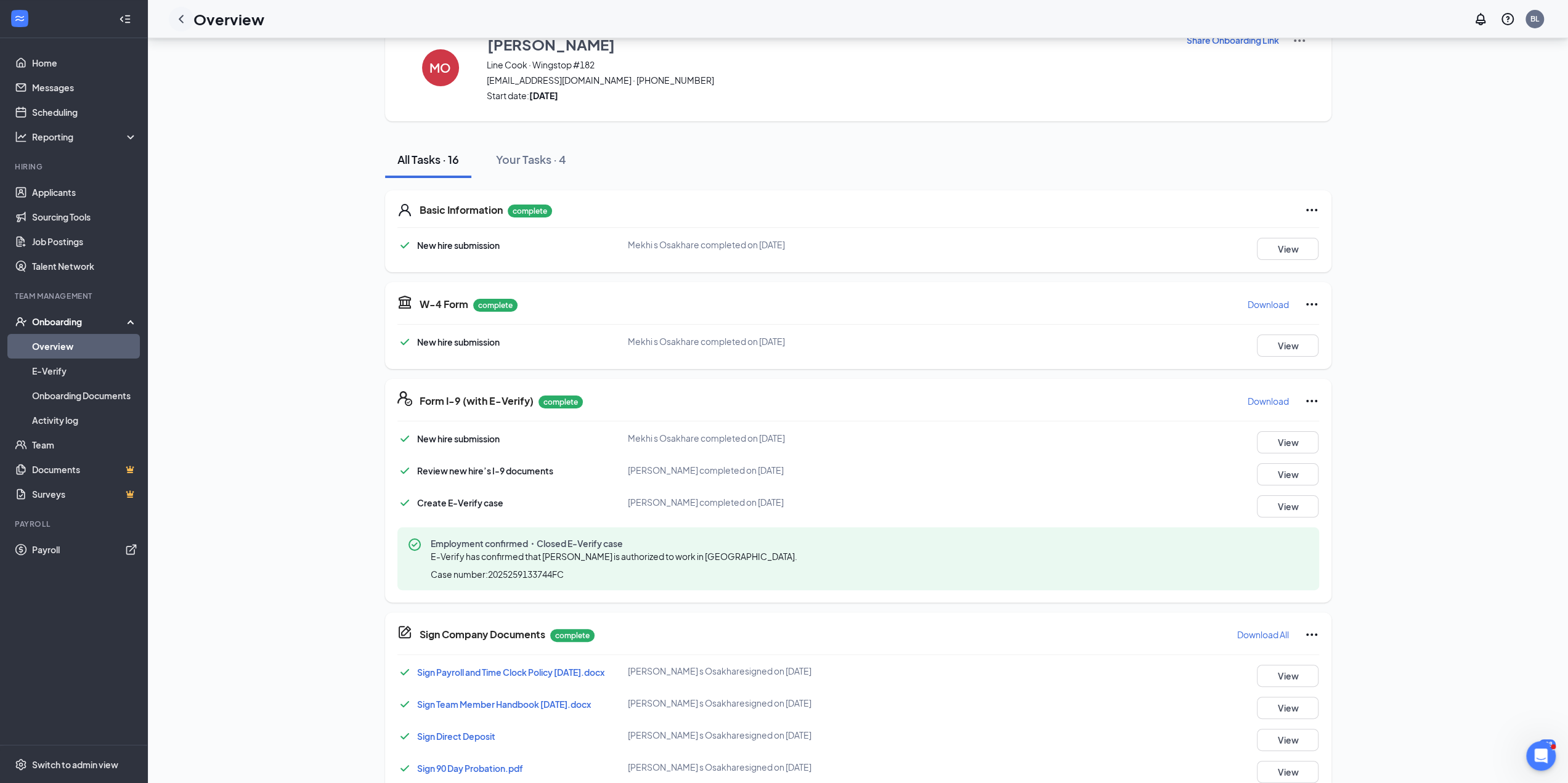
click at [177, 17] on icon "ChevronLeft" at bounding box center [181, 19] width 15 height 15
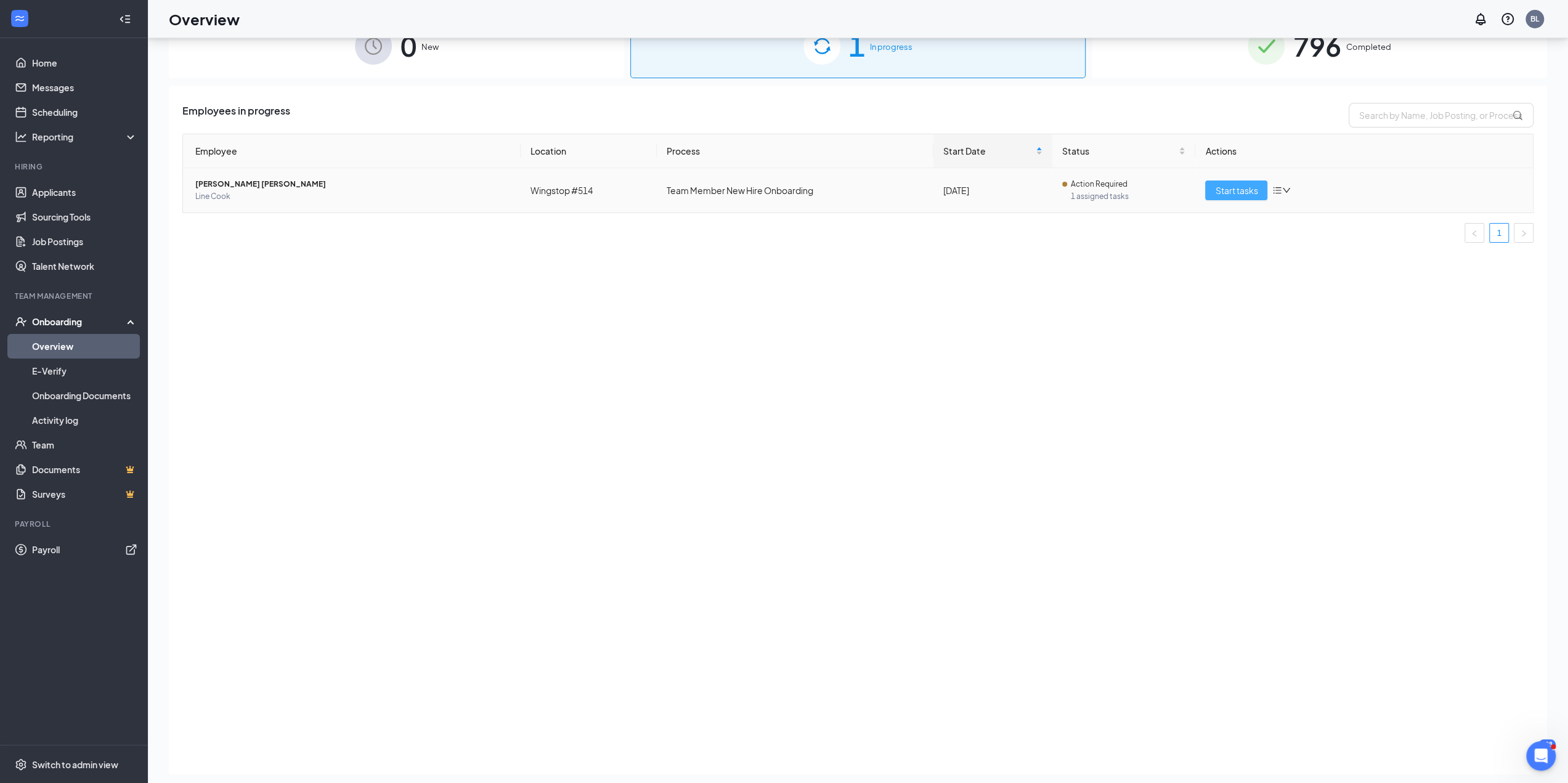
click at [1234, 192] on span "Start tasks" at bounding box center [1236, 190] width 43 height 14
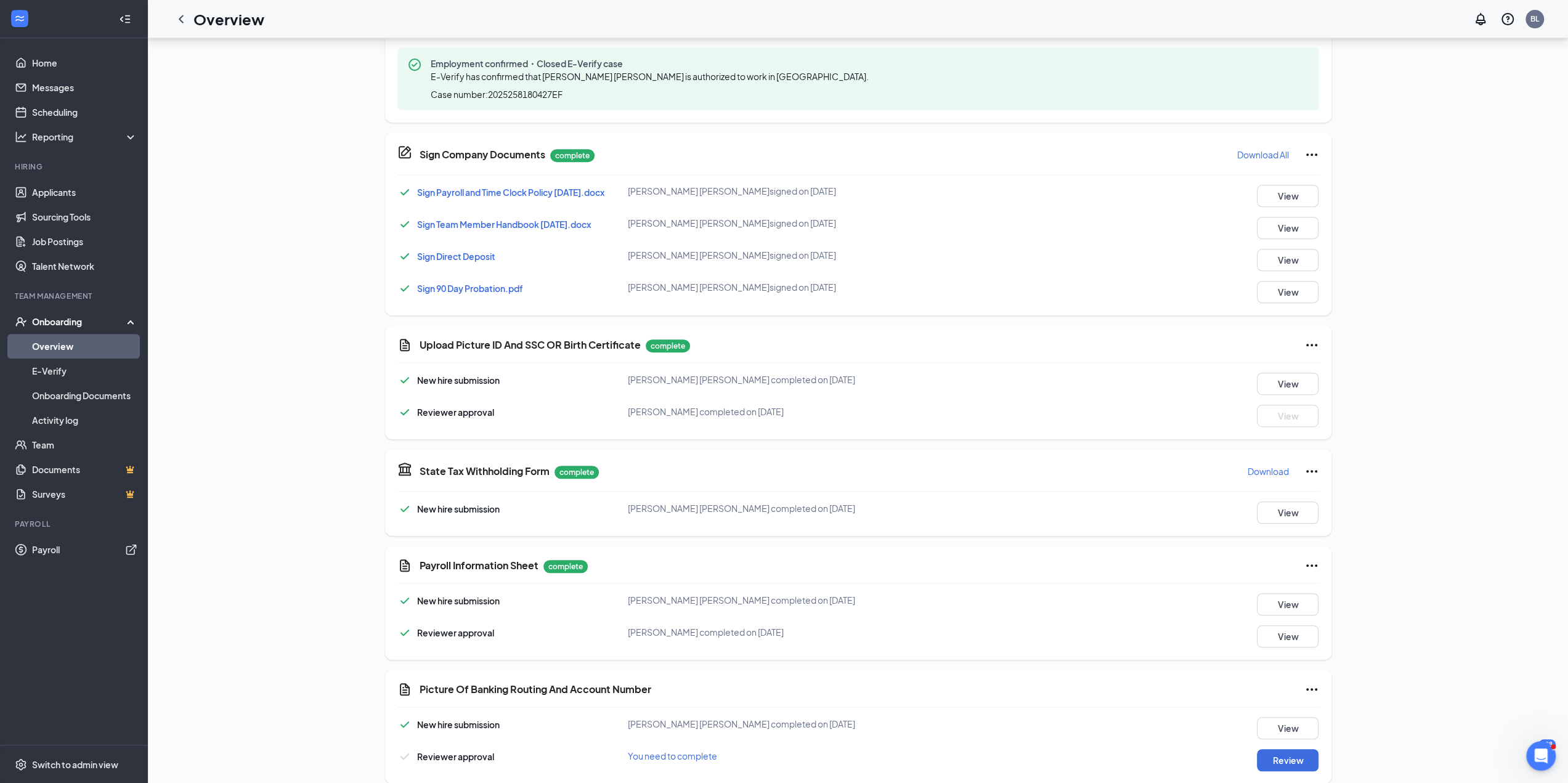
scroll to position [532, 0]
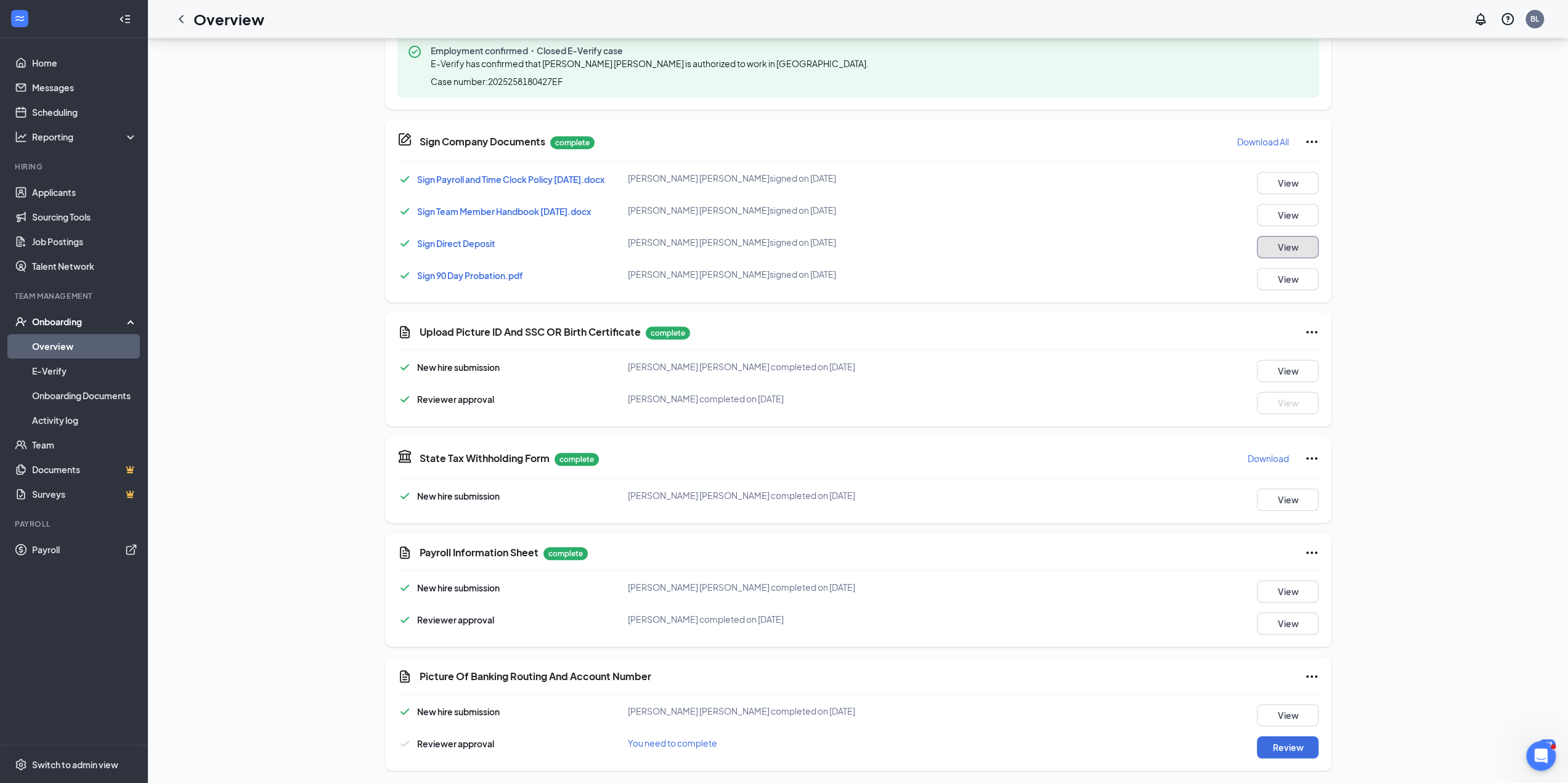
click at [1278, 249] on button "View" at bounding box center [1287, 247] width 62 height 22
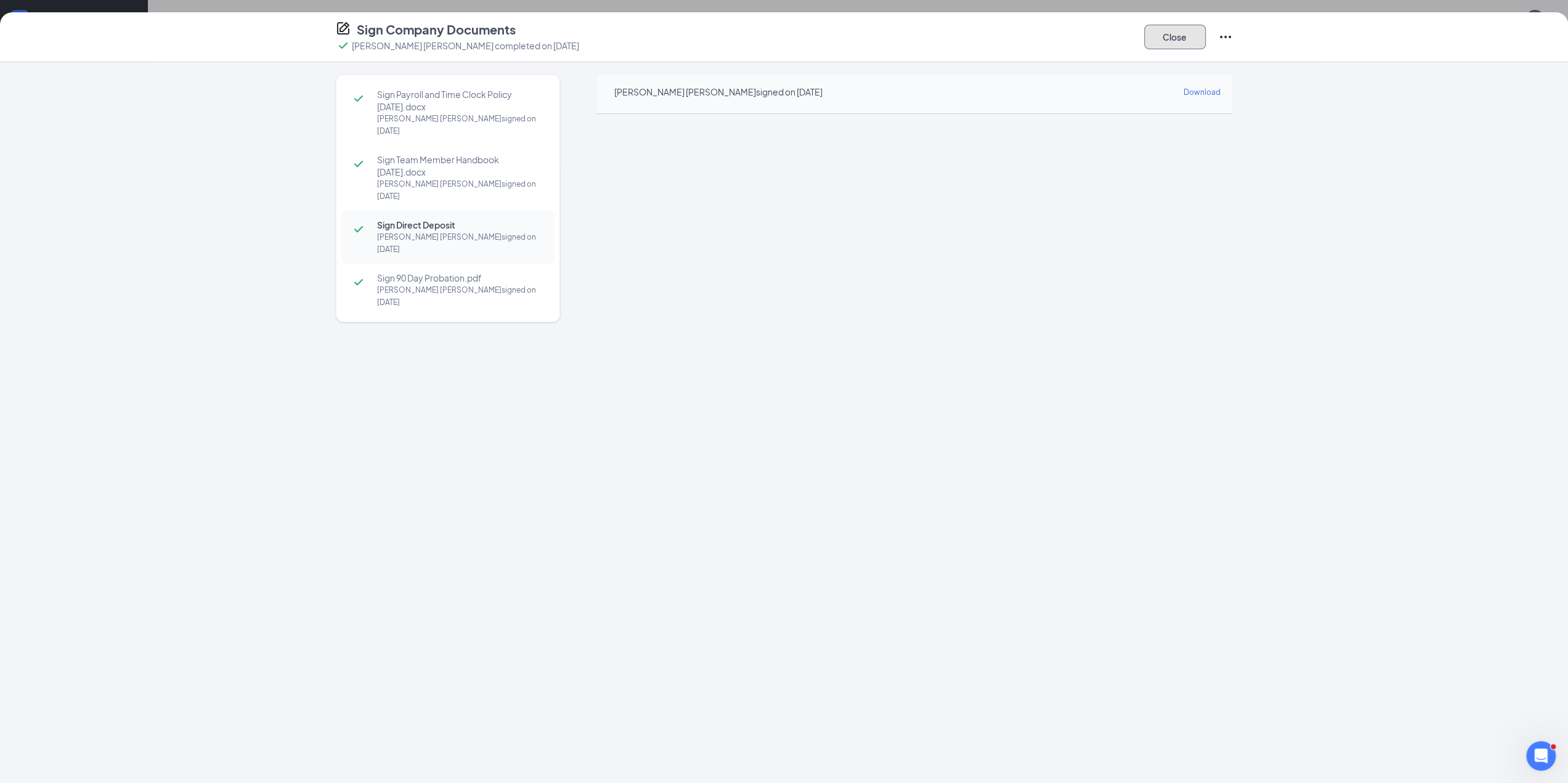
click at [1154, 28] on button "Close" at bounding box center [1175, 37] width 62 height 24
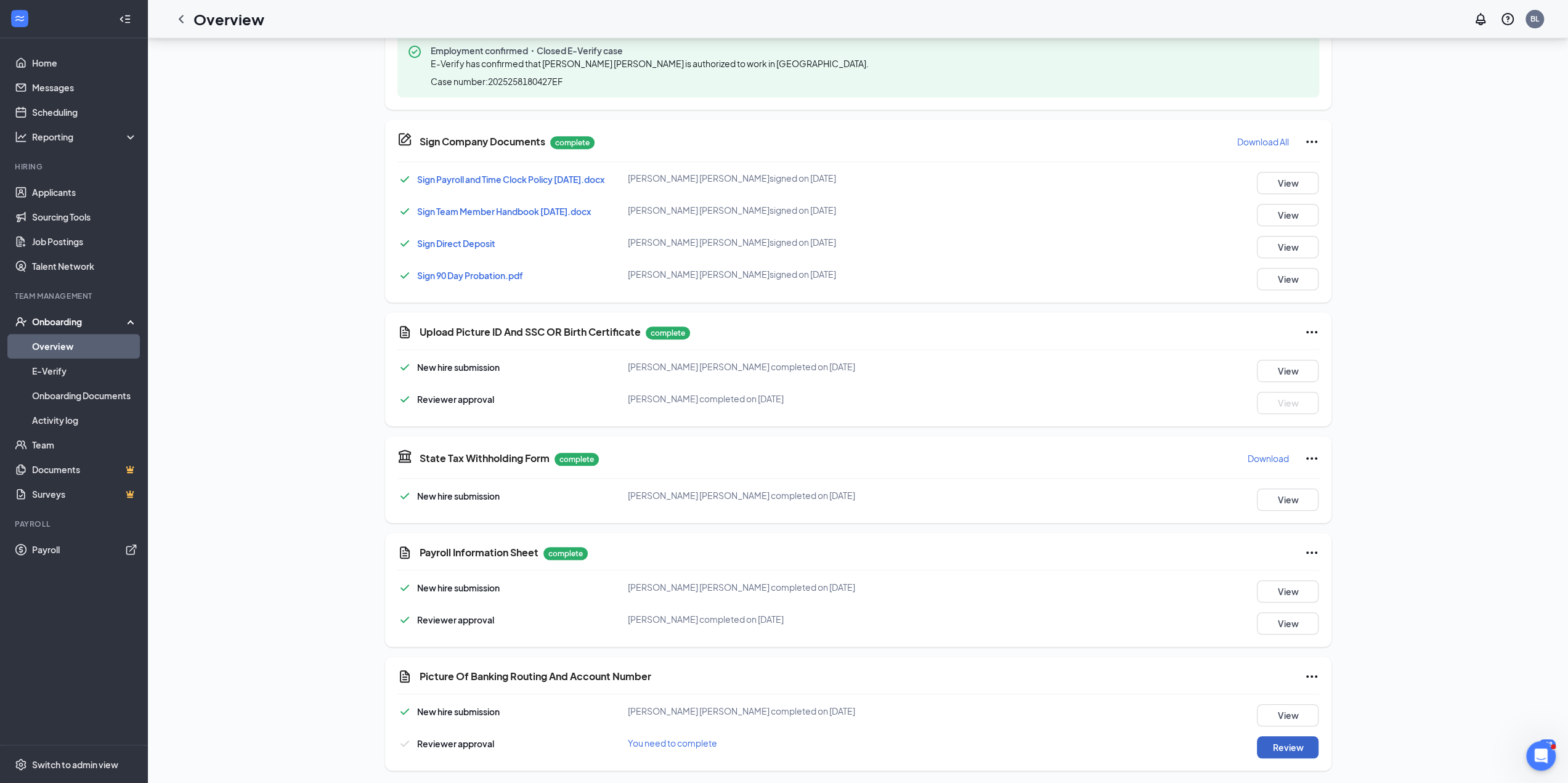
click at [1313, 748] on button "Review" at bounding box center [1287, 747] width 62 height 22
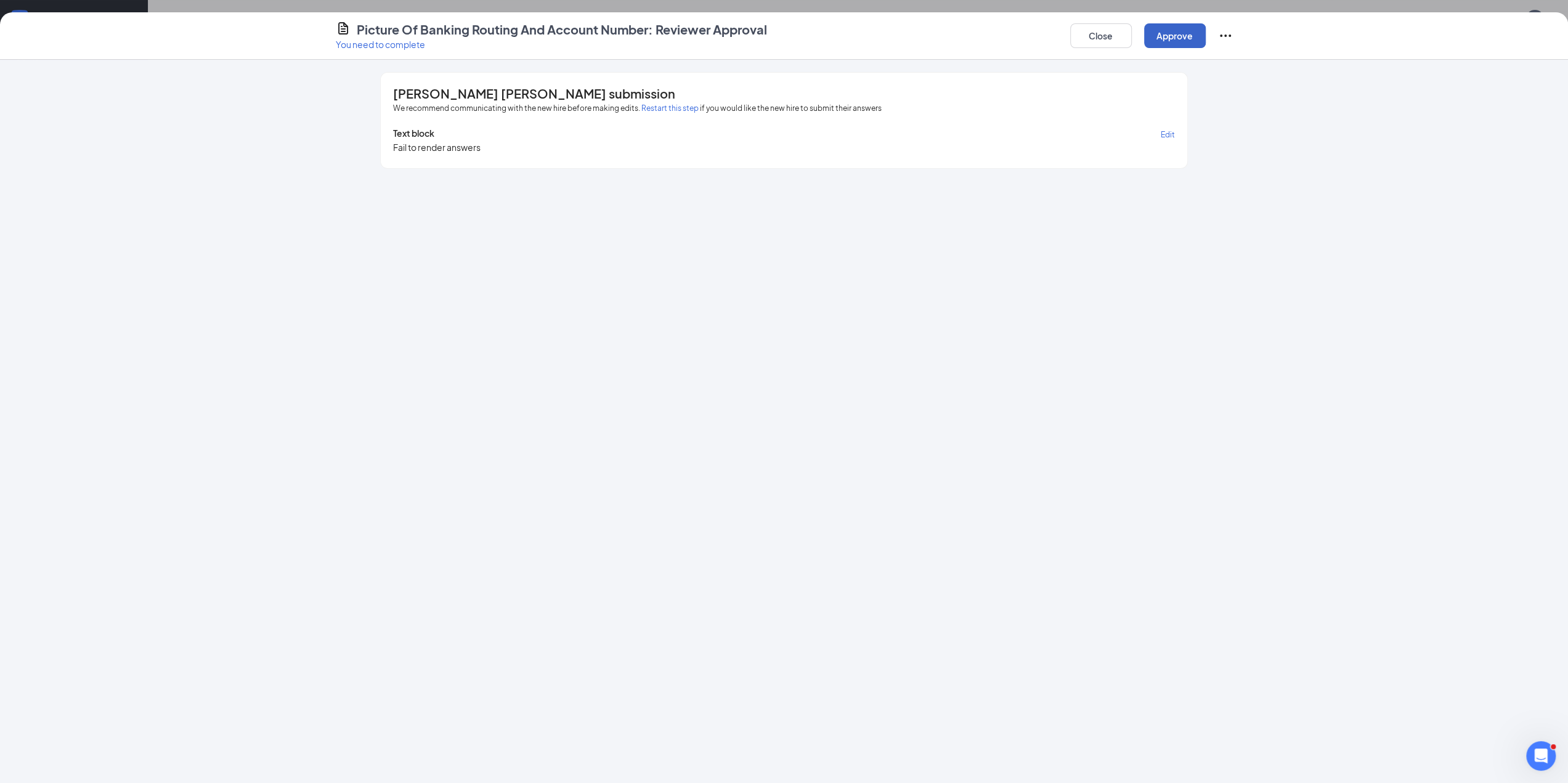
click at [1158, 40] on button "Approve" at bounding box center [1175, 36] width 62 height 24
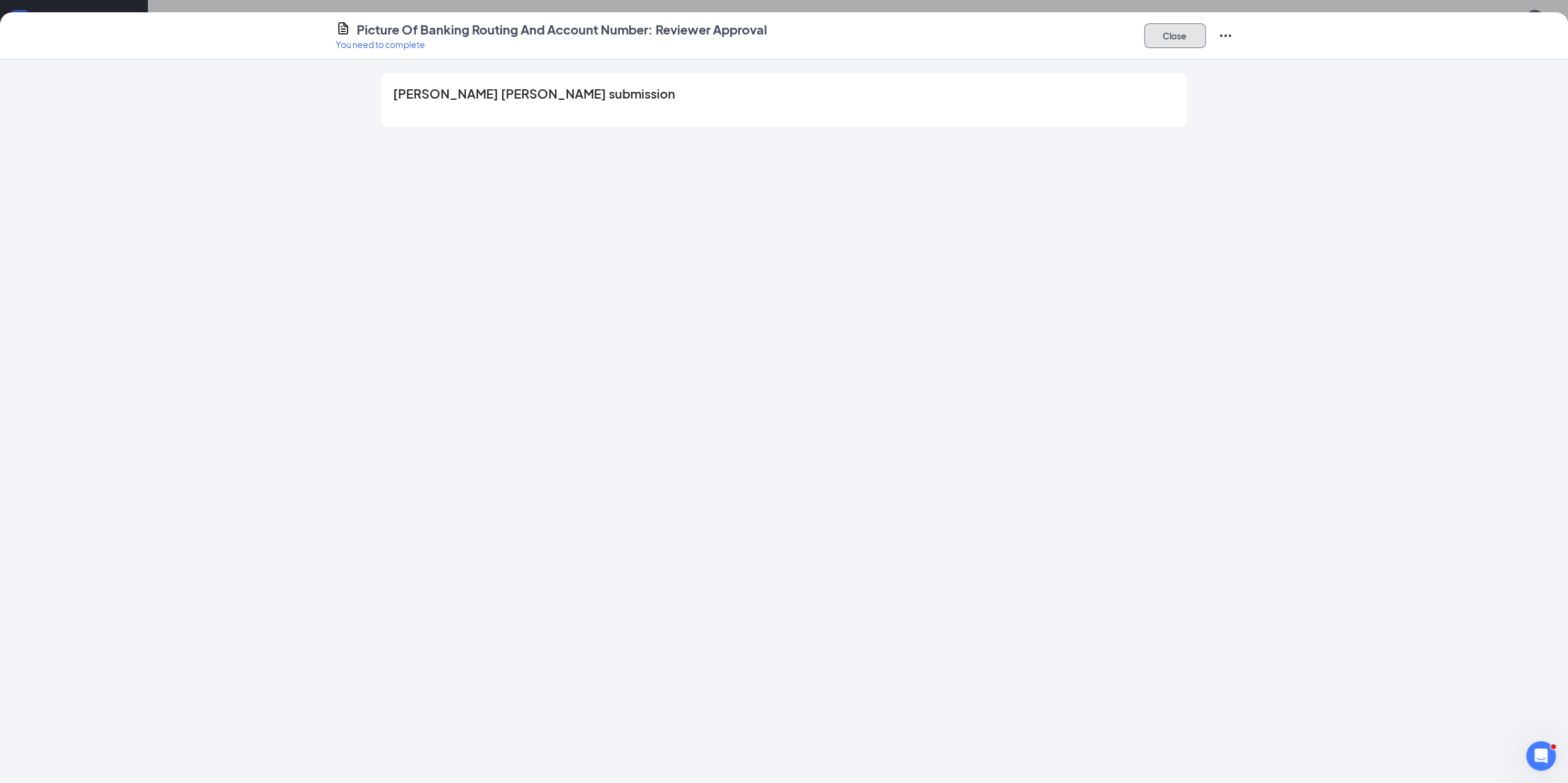
click at [1157, 41] on button "Close" at bounding box center [1175, 36] width 62 height 24
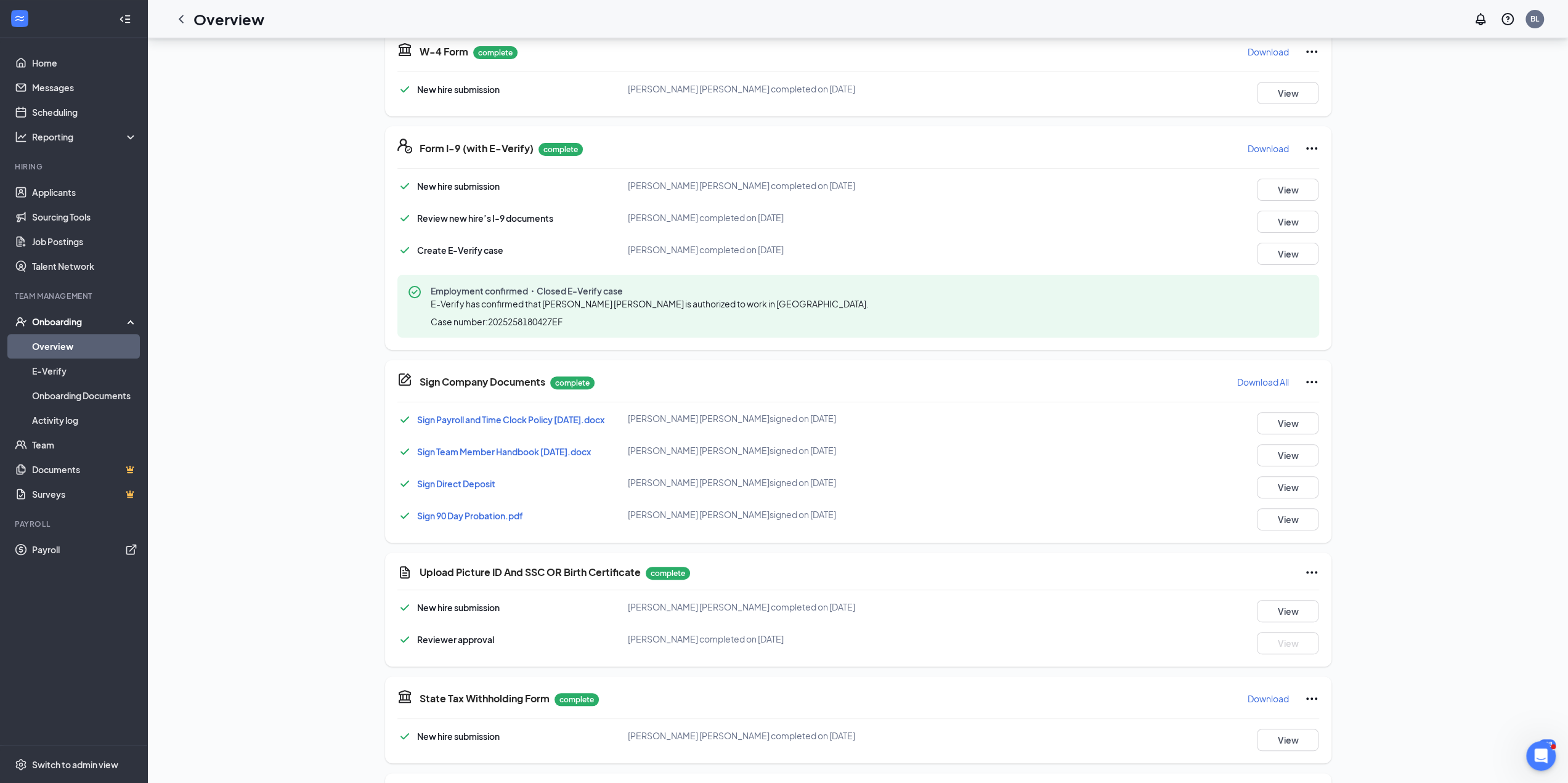
scroll to position [0, 0]
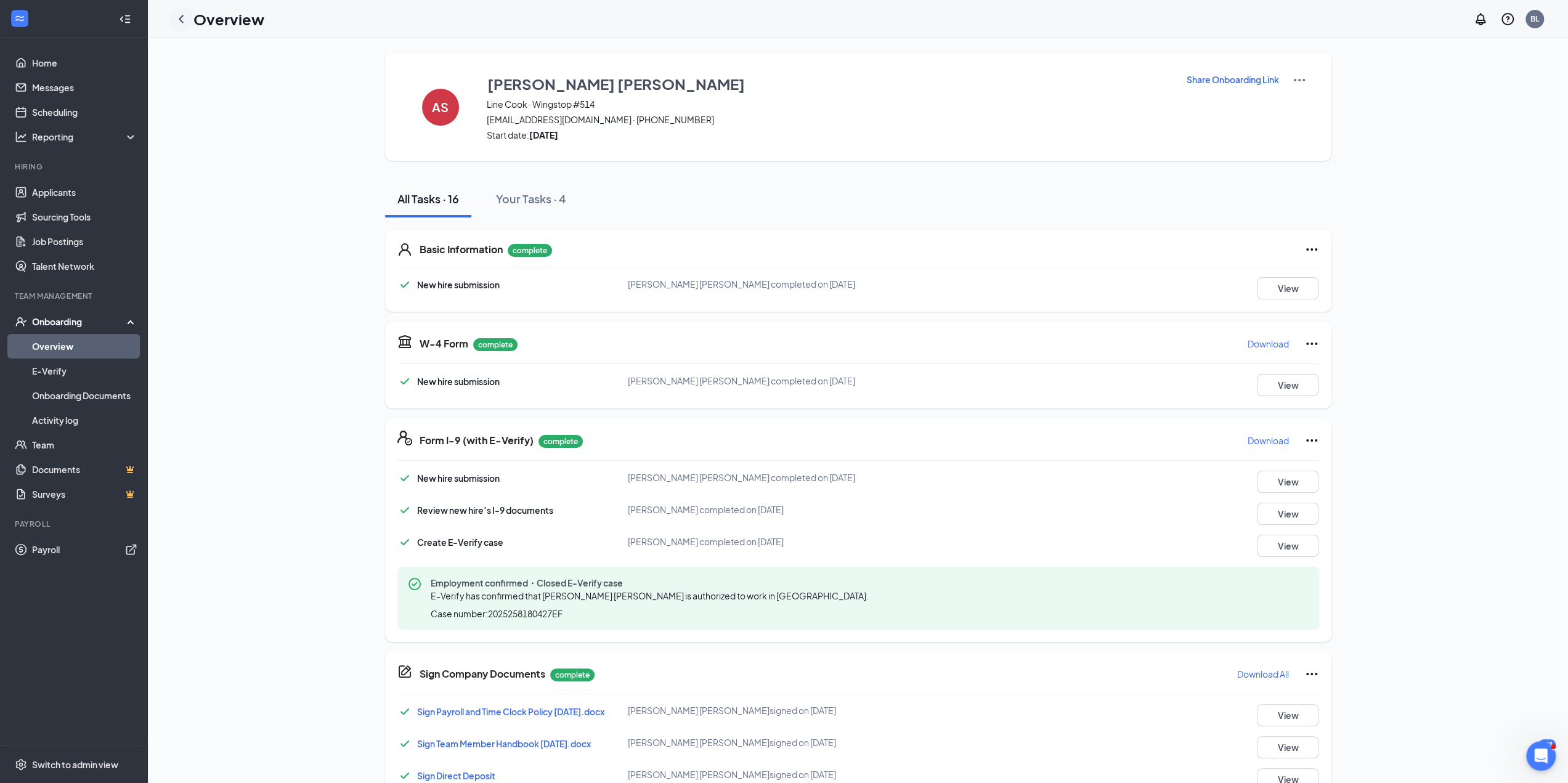
click at [182, 20] on icon "ChevronLeft" at bounding box center [181, 19] width 15 height 15
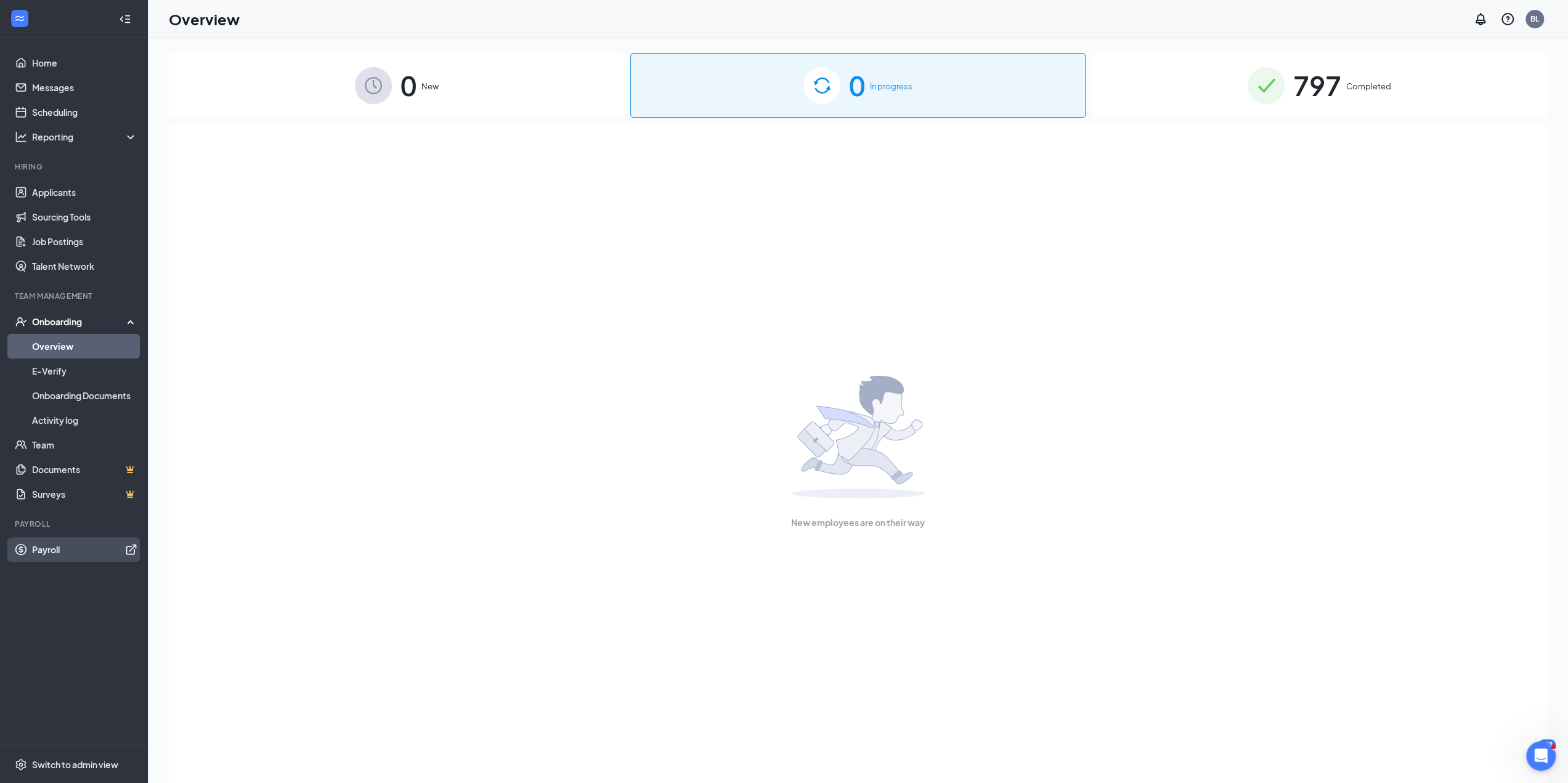
click at [43, 542] on link "Payroll" at bounding box center [84, 549] width 105 height 24
click at [50, 62] on link "Home" at bounding box center [84, 62] width 105 height 24
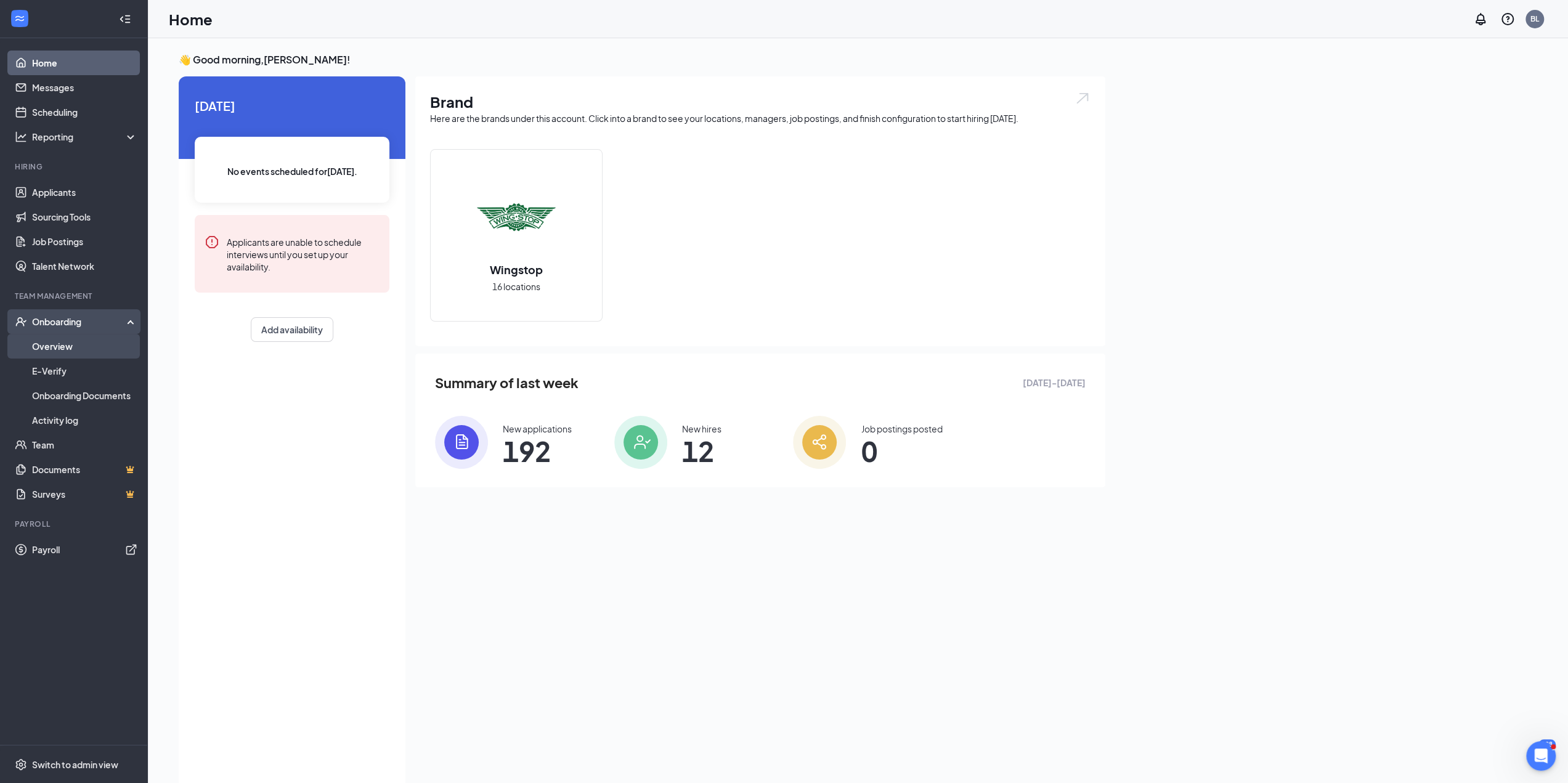
click at [66, 340] on link "Overview" at bounding box center [84, 346] width 105 height 24
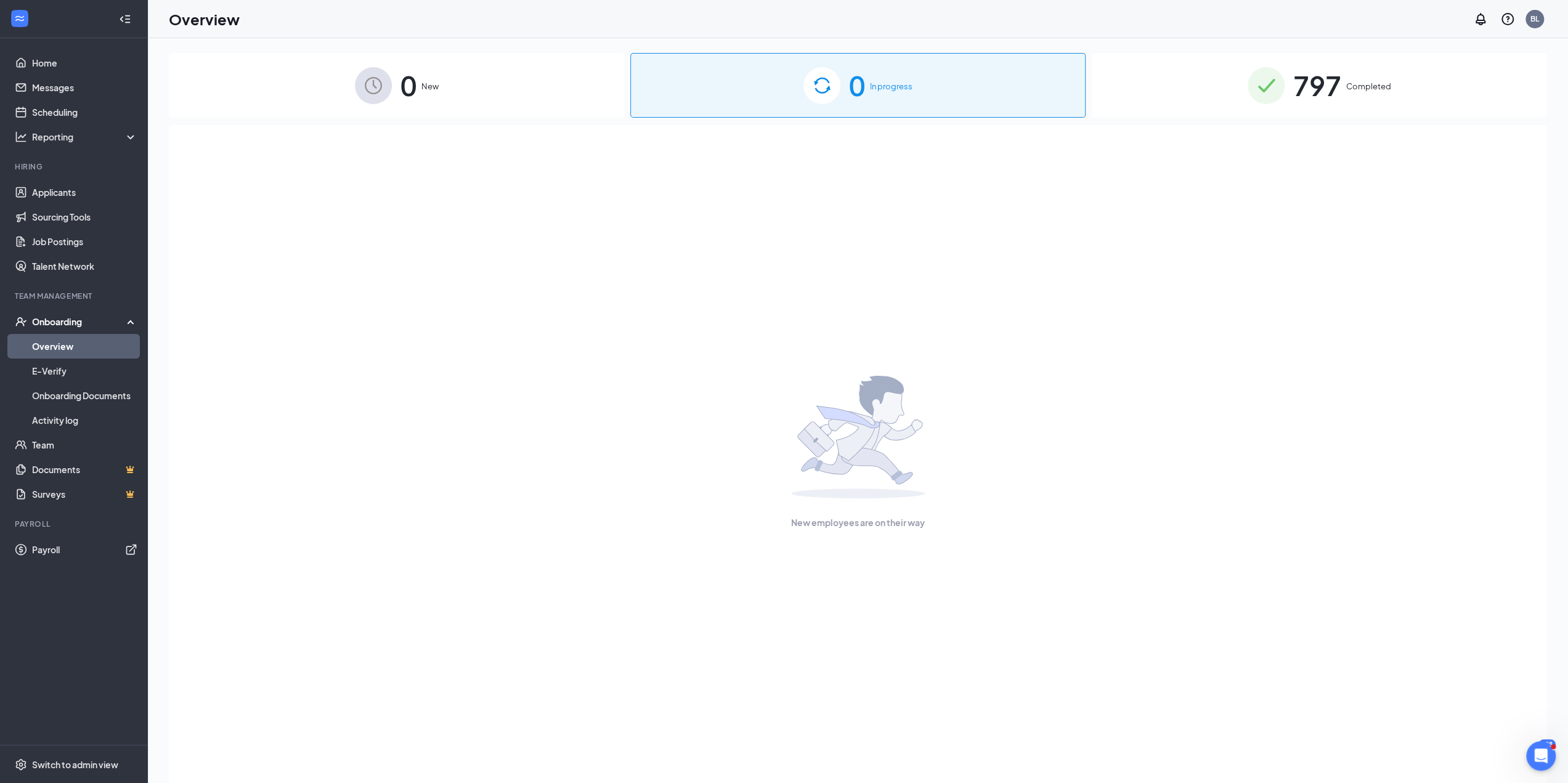
click at [1331, 74] on span "797" at bounding box center [1317, 85] width 48 height 43
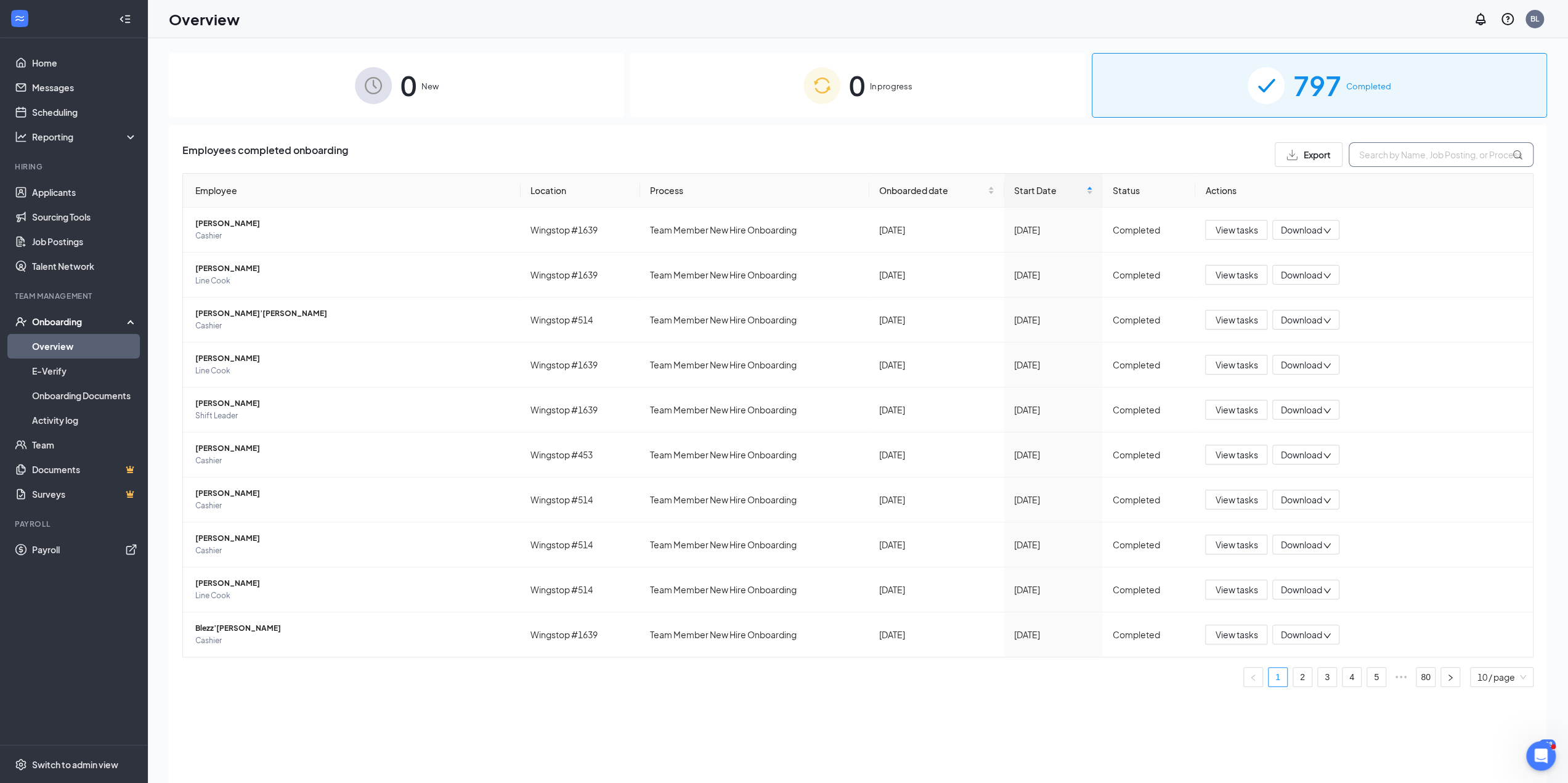
click at [1371, 150] on input "text" at bounding box center [1441, 155] width 185 height 24
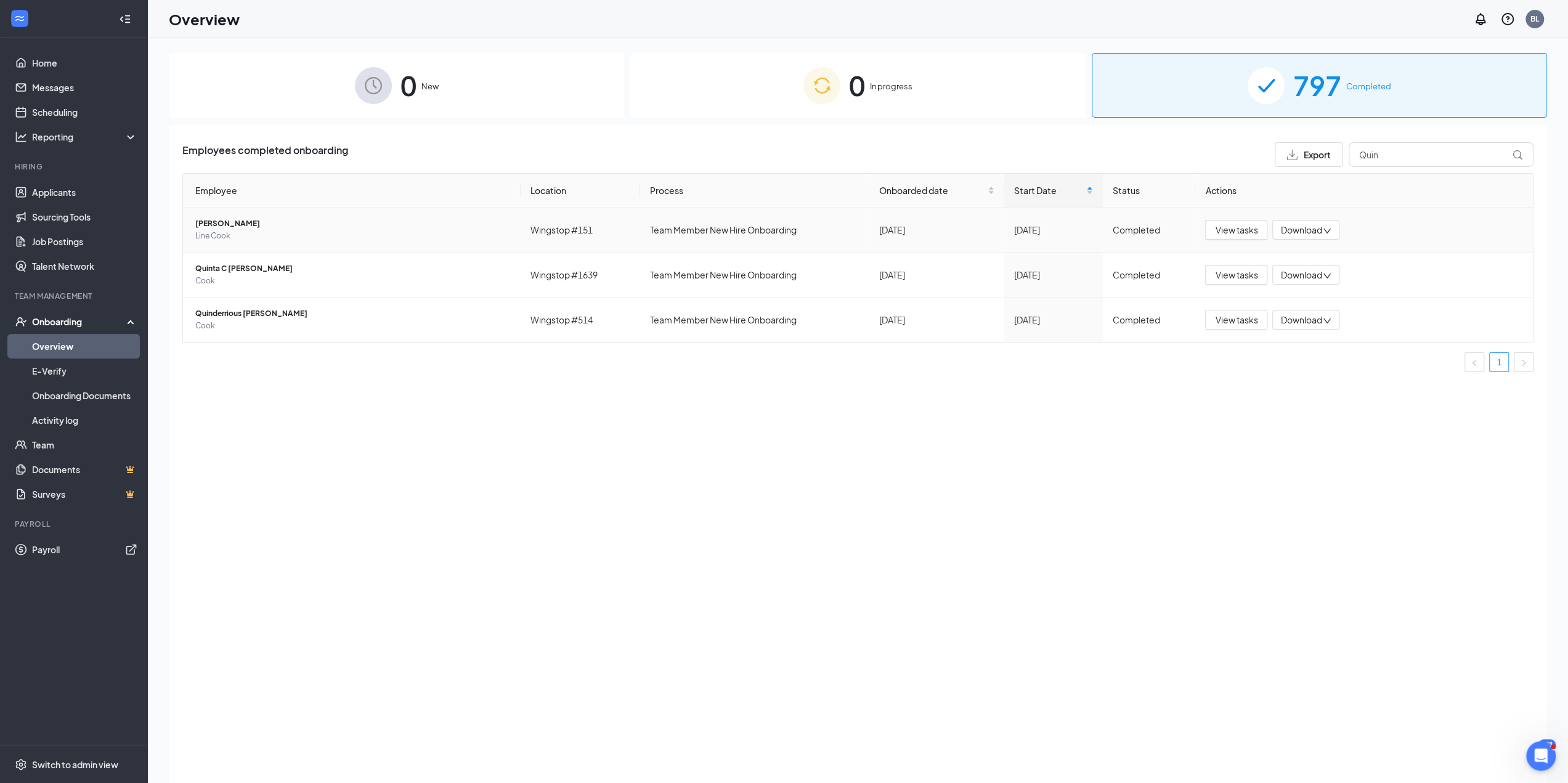
click at [1306, 224] on span "Download" at bounding box center [1301, 230] width 41 height 13
click at [1350, 286] on div "Download files" at bounding box center [1346, 287] width 133 height 15
drag, startPoint x: 1395, startPoint y: 158, endPoint x: 1266, endPoint y: 146, distance: 129.6
click at [1276, 147] on div "Export Quin" at bounding box center [1405, 155] width 259 height 24
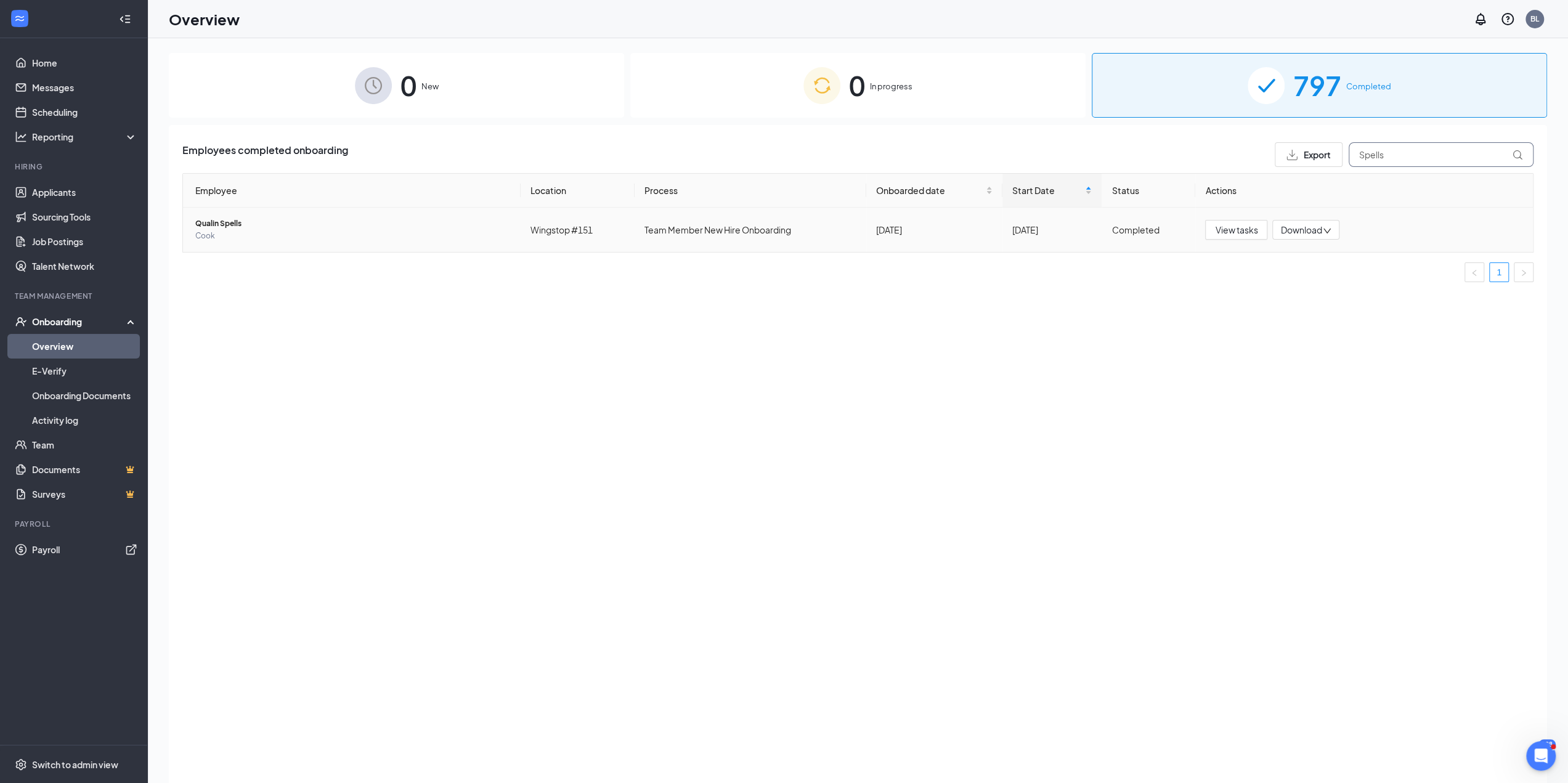
type input "Spells"
click at [1293, 232] on span "Download" at bounding box center [1301, 230] width 41 height 13
click at [1315, 288] on div "Download files" at bounding box center [1346, 287] width 133 height 15
click at [57, 544] on link "Payroll" at bounding box center [84, 549] width 105 height 24
click at [859, 68] on span "0" at bounding box center [857, 85] width 16 height 43
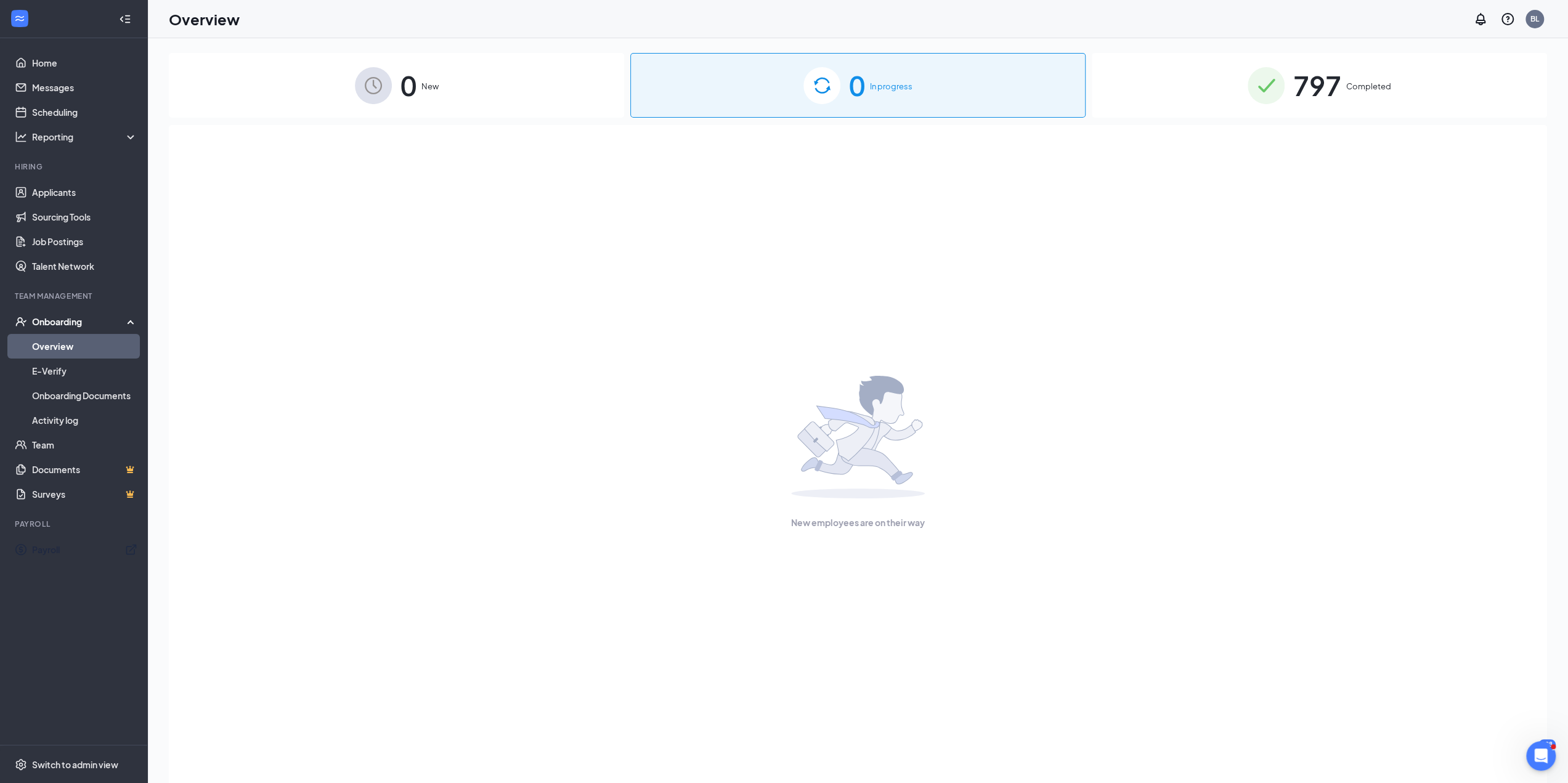
click at [1248, 46] on div "0 New 0 In progress 797 Completed New employees are on their way" at bounding box center [858, 438] width 1420 height 800
click at [1332, 111] on div "797 Completed" at bounding box center [1319, 85] width 455 height 64
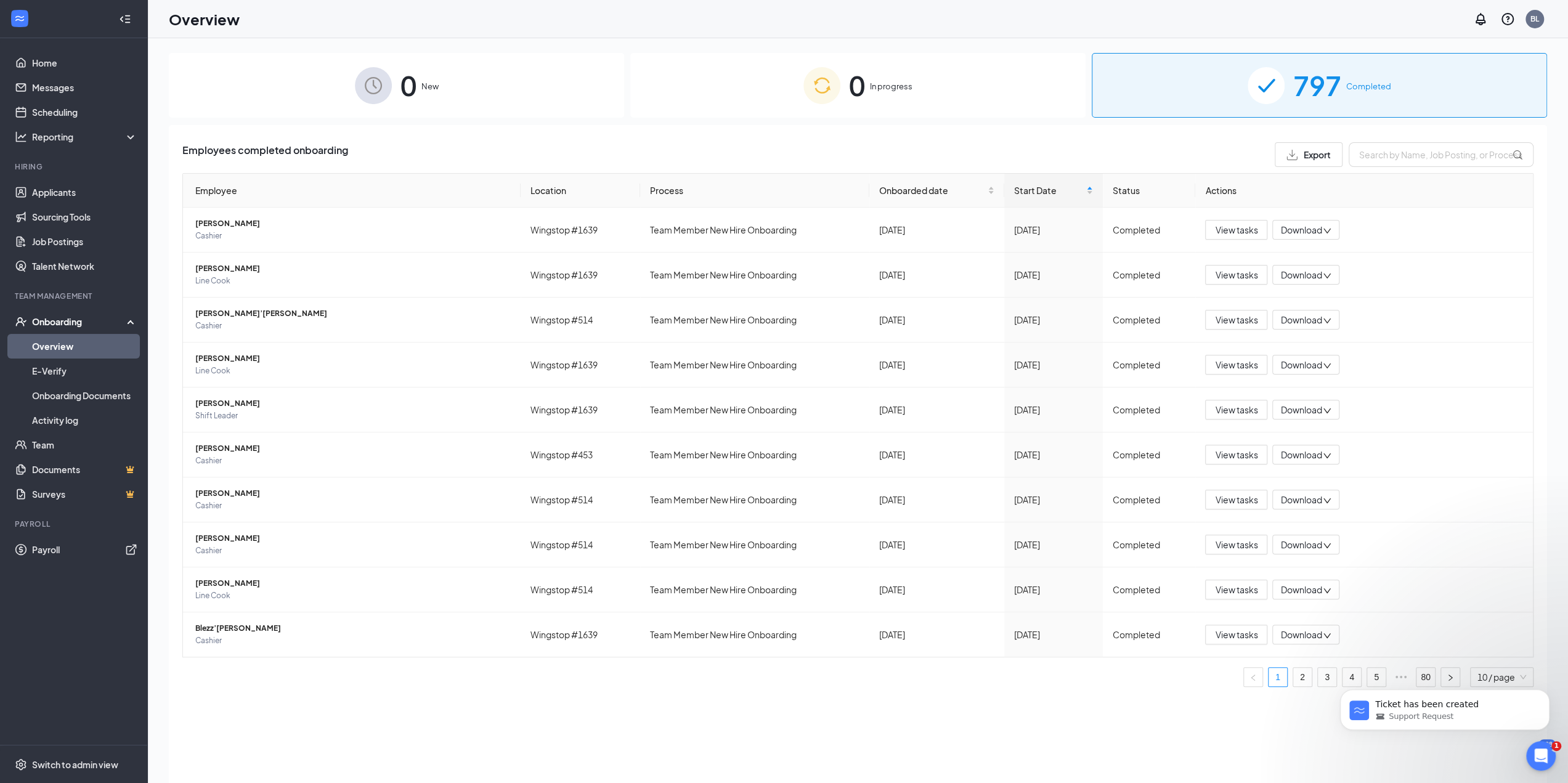
click at [1243, 101] on div "797 Completed" at bounding box center [1319, 85] width 455 height 64
click at [1408, 87] on div "797 Completed" at bounding box center [1319, 85] width 455 height 64
click at [1438, 676] on div "Ticket has been created Support Request" at bounding box center [1445, 652] width 227 height 154
click at [1424, 677] on div "Ticket has been created Support Request" at bounding box center [1445, 652] width 227 height 154
click at [1417, 675] on div "Ticket has been created Support Request" at bounding box center [1445, 652] width 227 height 154
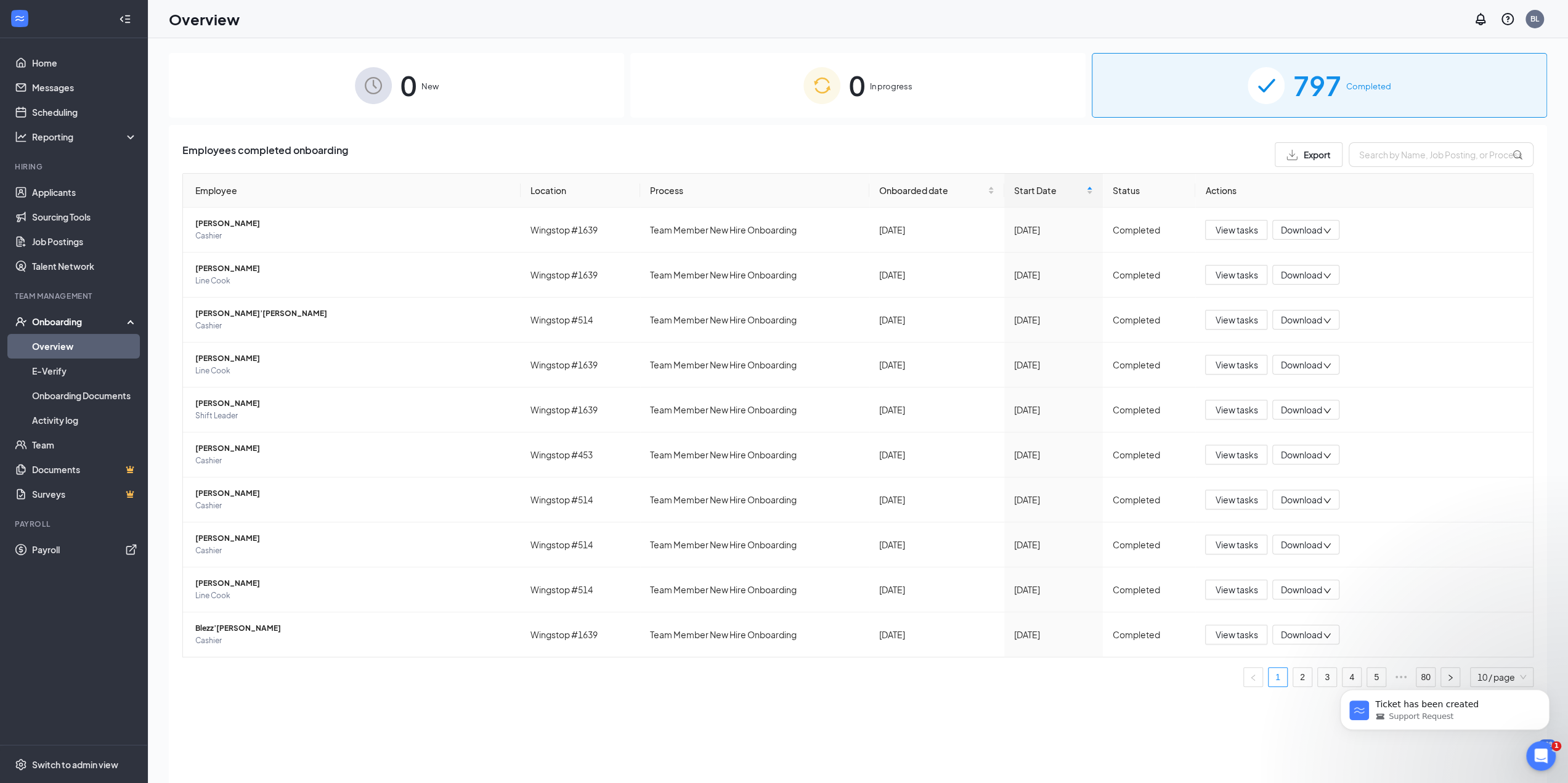
click at [1443, 677] on body "Ticket has been created Support Request" at bounding box center [1445, 706] width 237 height 77
click at [1419, 676] on div "Ticket has been updated Support Request" at bounding box center [1445, 652] width 227 height 154
click at [1421, 672] on body "Ticket has been updated Support Request" at bounding box center [1445, 706] width 237 height 77
click at [1417, 670] on body "Ticket has been updated Support Request" at bounding box center [1445, 706] width 237 height 77
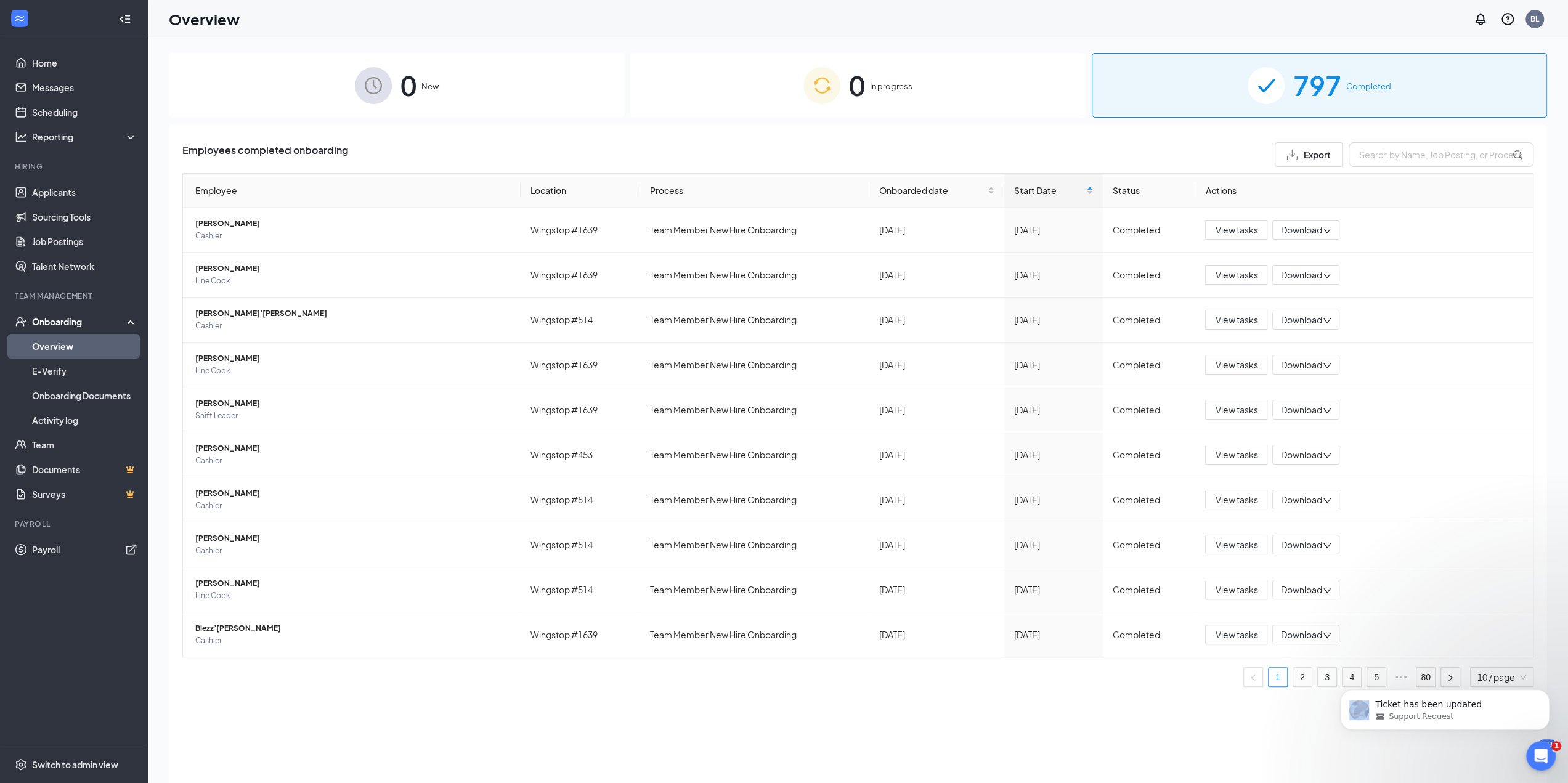
click at [1417, 670] on body "Ticket has been updated Support Request" at bounding box center [1445, 706] width 237 height 77
click at [1133, 719] on div "Employees completed onboarding Export Employee Location Process Onboarded date …" at bounding box center [858, 469] width 1378 height 689
click at [1423, 676] on div "Ticket has been updated Support Request" at bounding box center [1445, 652] width 227 height 154
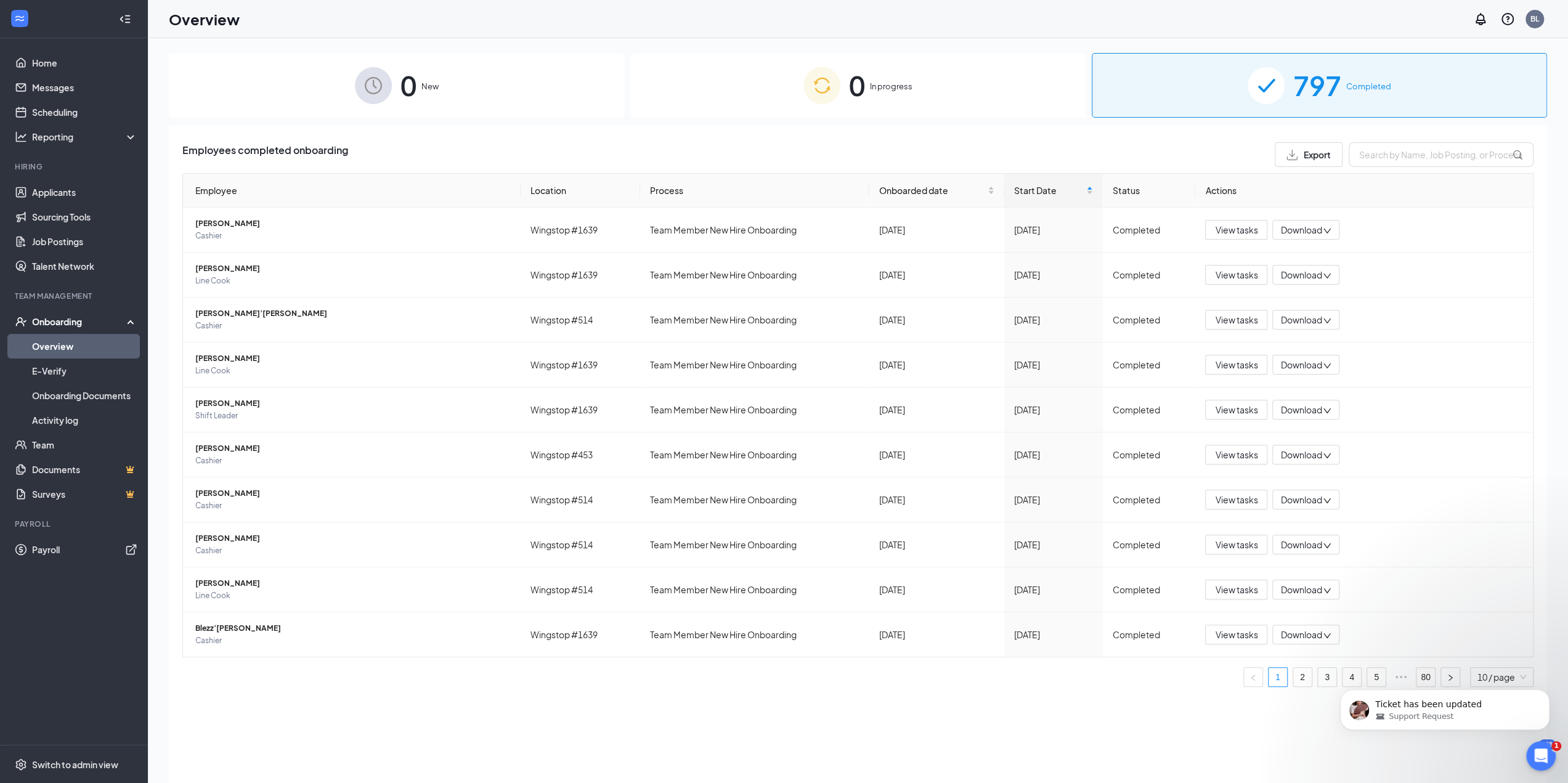
click at [1282, 87] on img at bounding box center [1266, 85] width 37 height 37
click at [1424, 675] on body "Ticket has been updated Support Request" at bounding box center [1445, 706] width 237 height 77
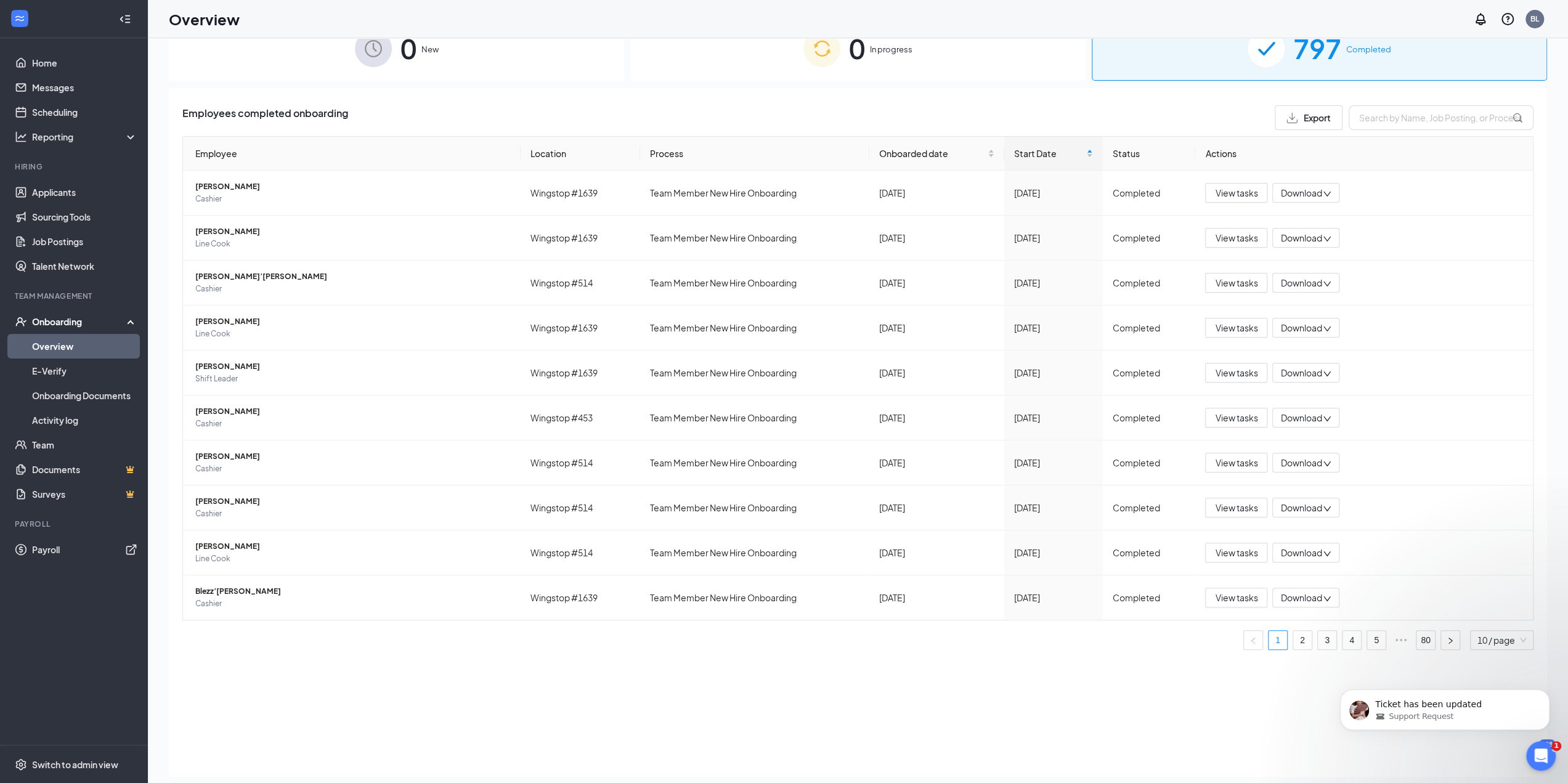
scroll to position [56, 0]
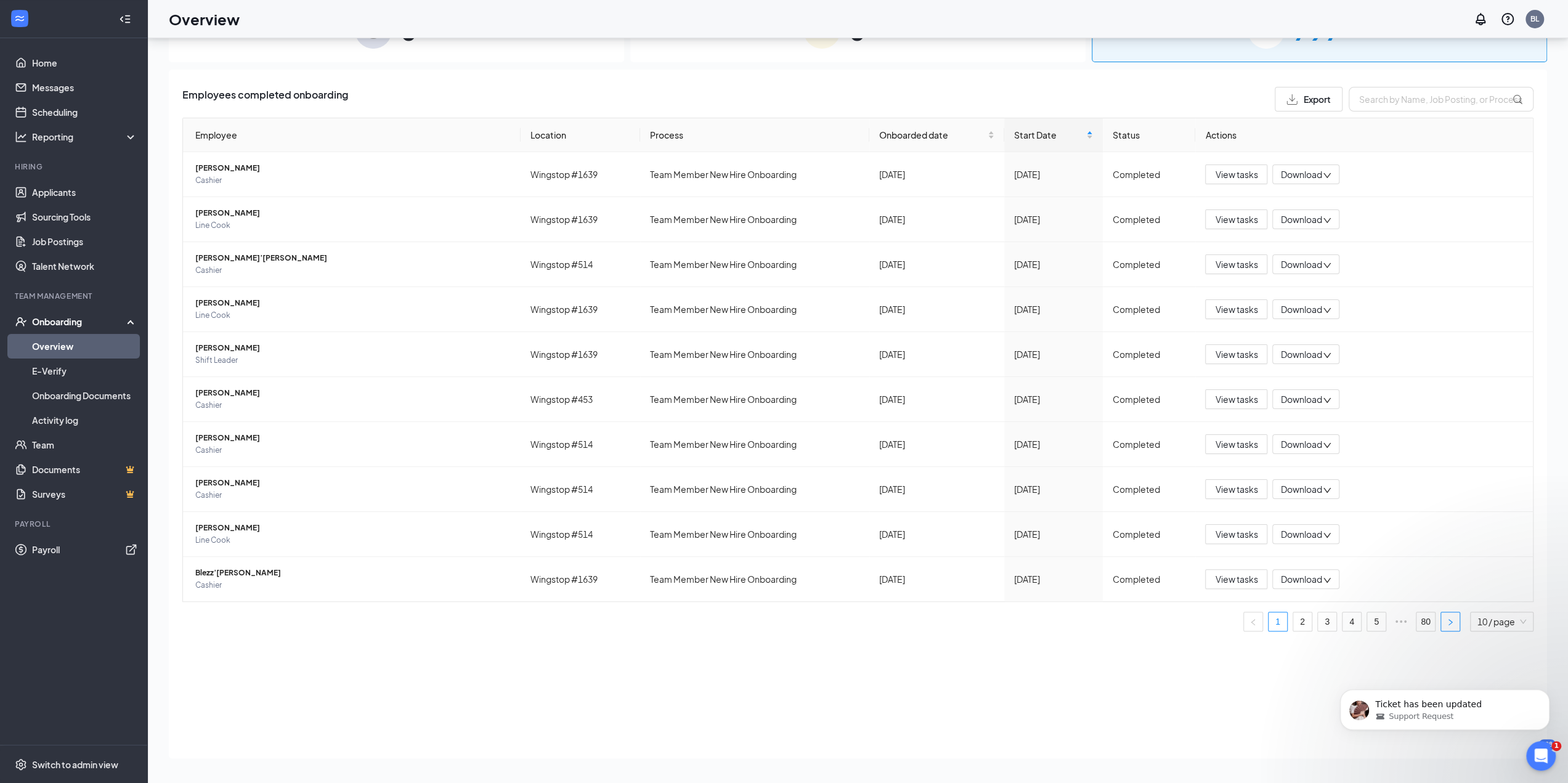
click at [1451, 619] on icon "right" at bounding box center [1450, 622] width 7 height 7
drag, startPoint x: 1542, startPoint y: 748, endPoint x: 1391, endPoint y: 820, distance: 167.3
click at [1525, 769] on html at bounding box center [1540, 754] width 30 height 30
click at [1420, 616] on div "Ticket has been updated Support Request" at bounding box center [1445, 652] width 227 height 154
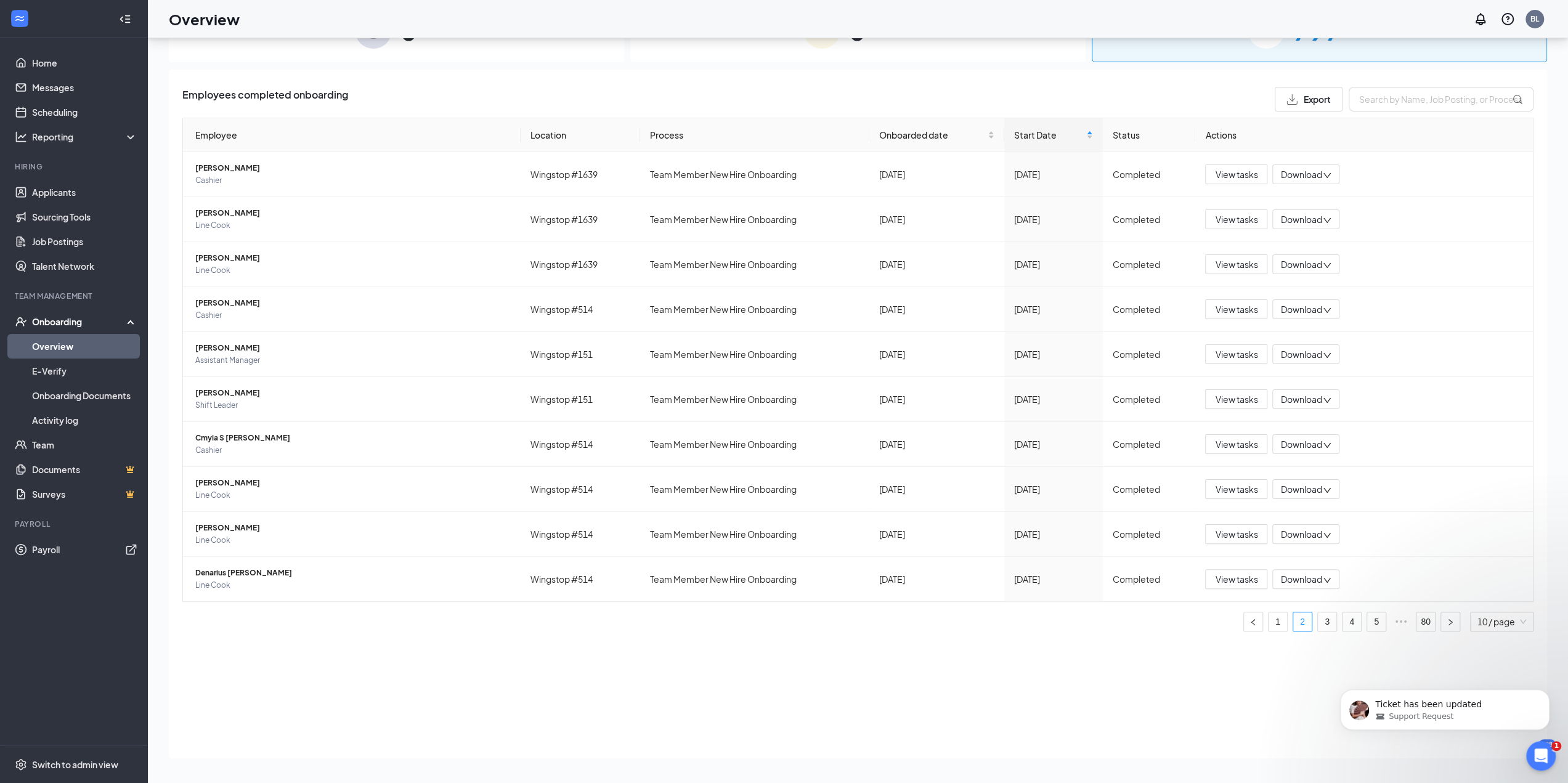
click at [1420, 616] on div "Ticket has been updated Support Request" at bounding box center [1445, 652] width 227 height 154
click at [1343, 622] on div "Ticket has been updated Support Request" at bounding box center [1445, 652] width 227 height 154
click at [1343, 621] on div "Ticket has been updated Support Request" at bounding box center [1445, 652] width 227 height 154
click at [1370, 620] on div "Ticket has been updated Support Request" at bounding box center [1445, 652] width 227 height 154
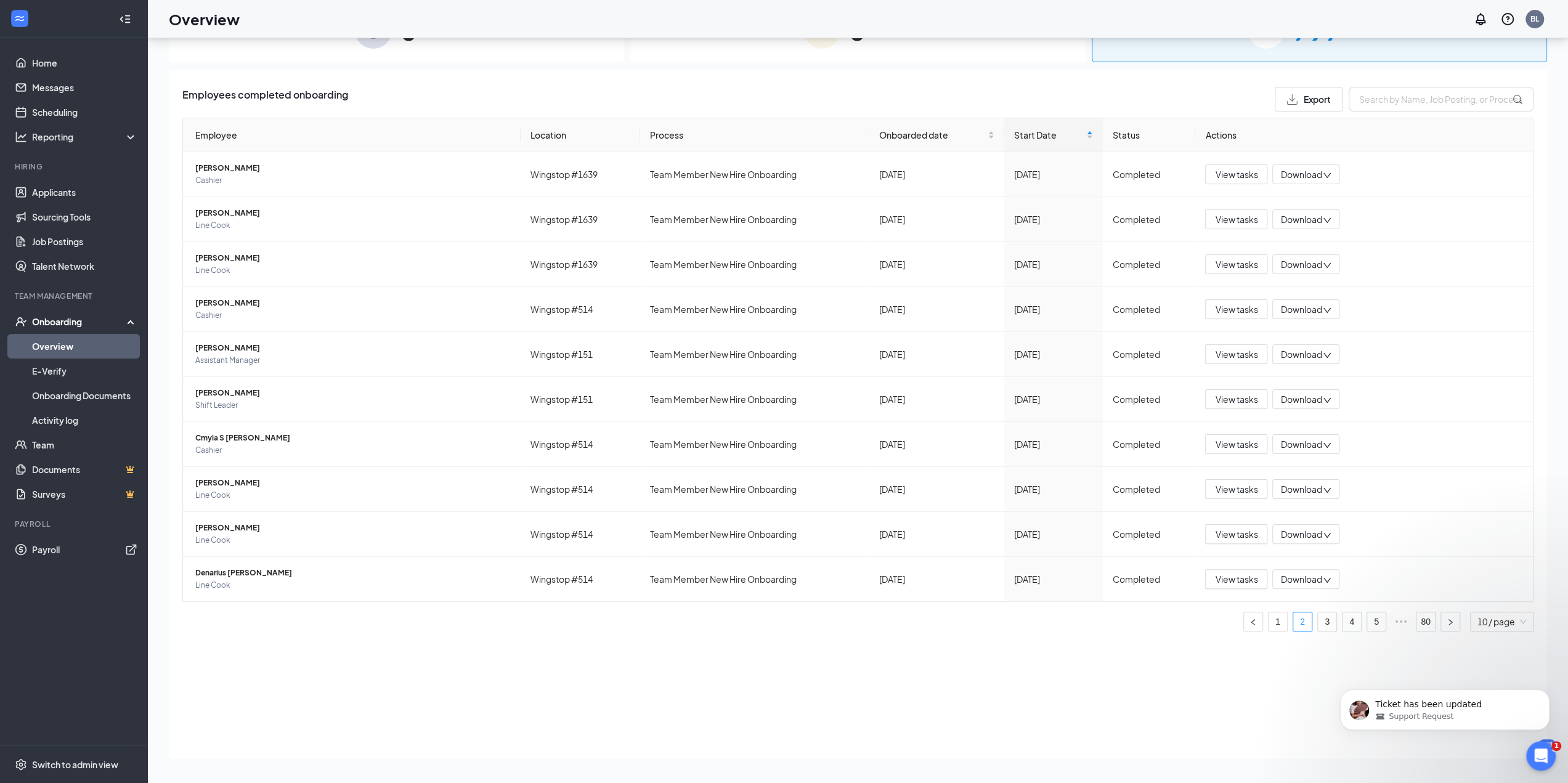
click at [1370, 620] on div "Ticket has been updated Support Request" at bounding box center [1445, 652] width 227 height 154
click at [1411, 628] on div "Ticket has been updated Support Request" at bounding box center [1445, 652] width 227 height 154
click at [1419, 612] on link "80" at bounding box center [1426, 621] width 18 height 18
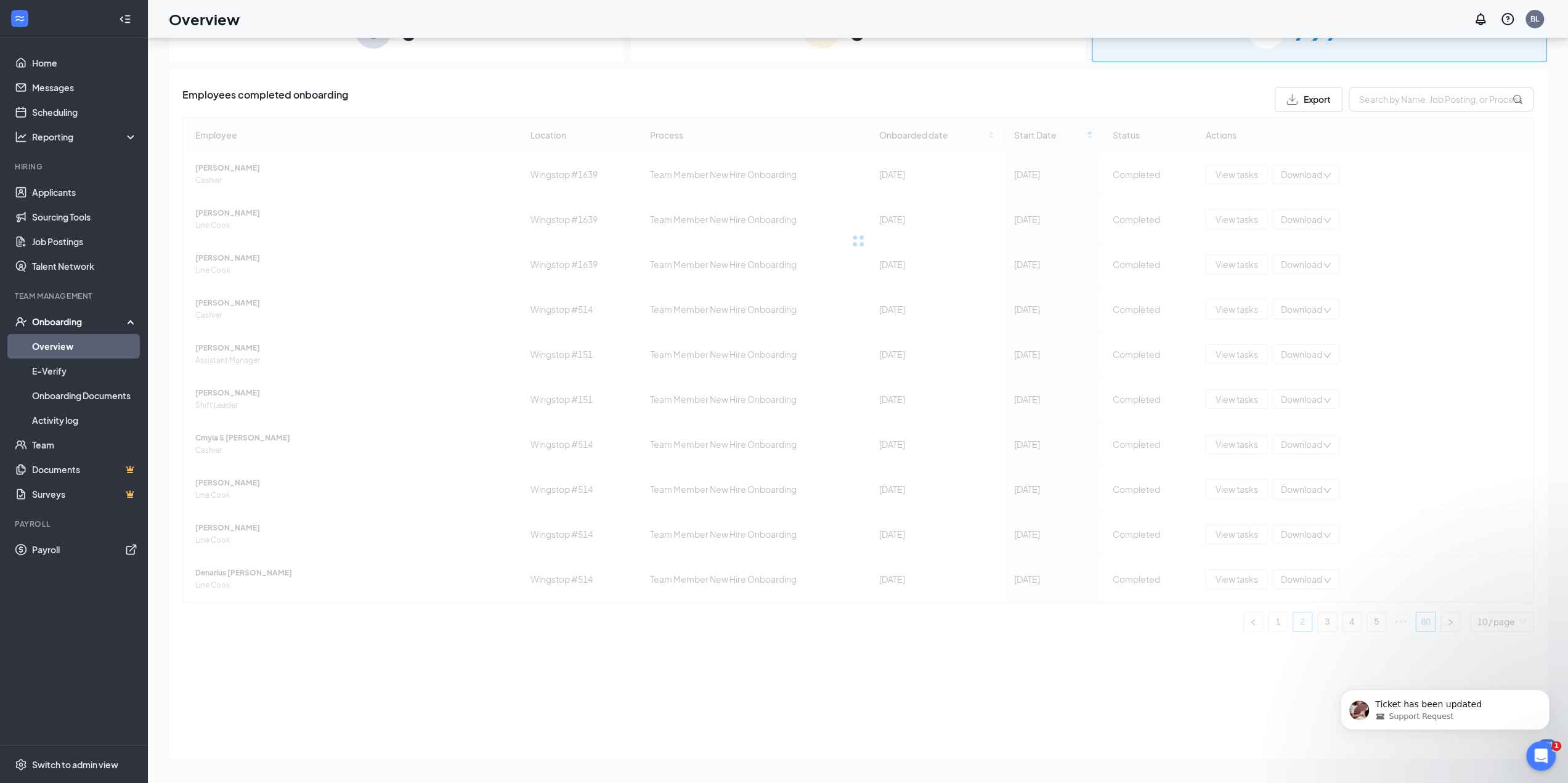
click at [1419, 610] on div "Employee Location Process Onboarded date Start Date Status Actions [PERSON_NAME…" at bounding box center [858, 375] width 1351 height 514
